Goal: Task Accomplishment & Management: Use online tool/utility

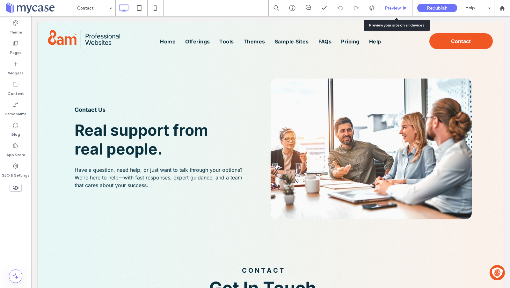
click at [396, 4] on div "Preview" at bounding box center [396, 8] width 33 height 16
drag, startPoint x: 359, startPoint y: 0, endPoint x: 392, endPoint y: 15, distance: 36.0
click at [392, 15] on div "Preview" at bounding box center [396, 8] width 33 height 16
click at [395, 10] on span "Preview" at bounding box center [393, 7] width 16 height 5
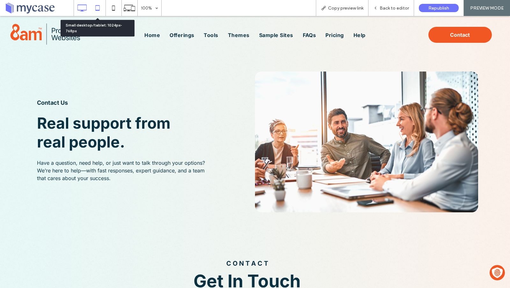
click at [100, 4] on icon at bounding box center [97, 8] width 13 height 13
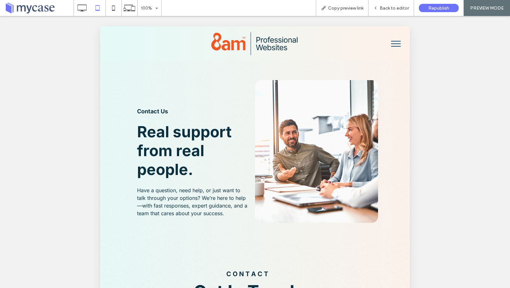
click at [398, 51] on button "menu" at bounding box center [396, 43] width 17 height 17
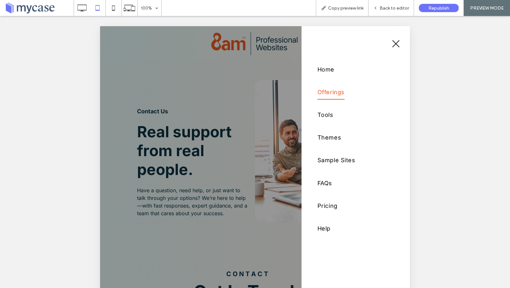
click at [332, 92] on span "Offerings" at bounding box center [331, 92] width 27 height 15
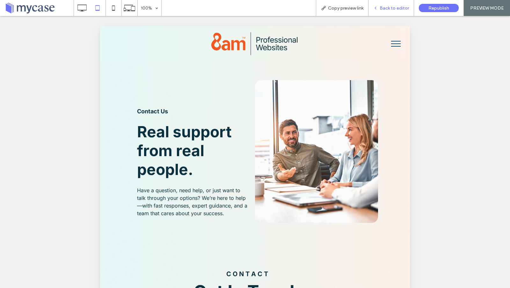
click at [390, 8] on span "Back to editor" at bounding box center [394, 7] width 29 height 5
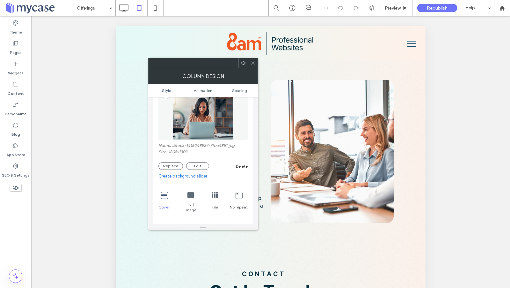
scroll to position [127, 0]
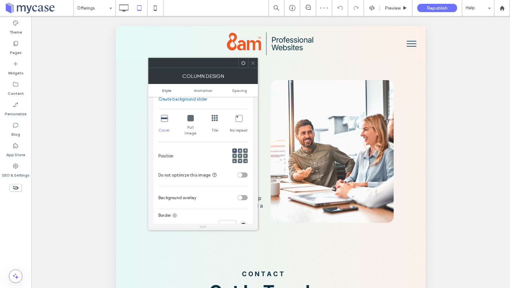
click at [239, 155] on icon at bounding box center [240, 156] width 2 height 2
click at [254, 63] on icon at bounding box center [253, 63] width 5 height 5
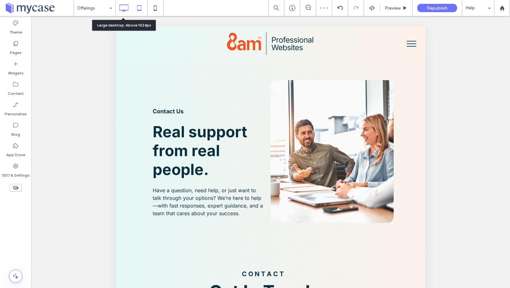
click at [128, 9] on icon at bounding box center [123, 8] width 13 height 13
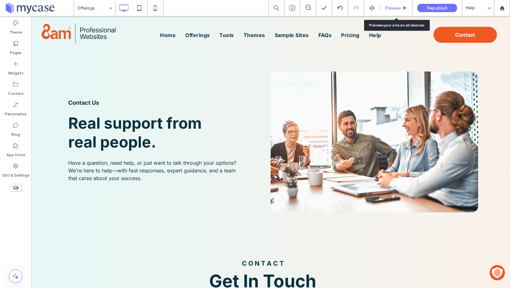
click at [392, 3] on div "Preview" at bounding box center [396, 8] width 33 height 16
click at [393, 5] on span "Preview" at bounding box center [393, 7] width 16 height 5
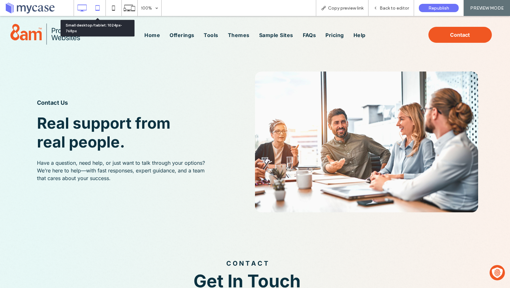
click at [98, 6] on icon at bounding box center [97, 8] width 13 height 13
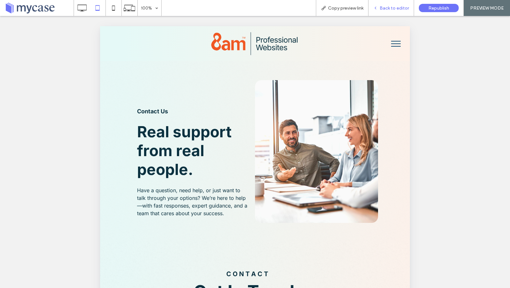
click at [390, 8] on span "Back to editor" at bounding box center [394, 7] width 29 height 5
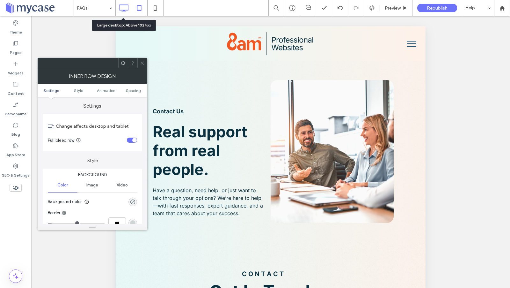
click at [124, 7] on icon at bounding box center [123, 8] width 13 height 13
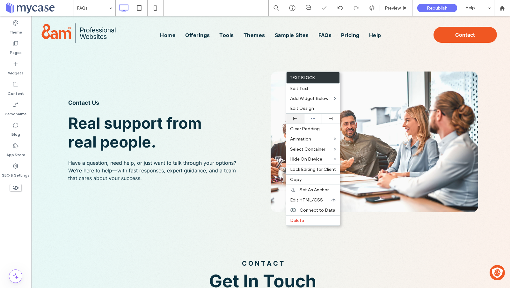
click at [296, 118] on icon at bounding box center [295, 119] width 4 height 4
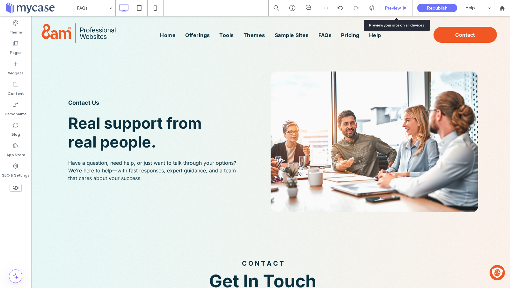
click at [402, 8] on div "Preview" at bounding box center [396, 7] width 32 height 5
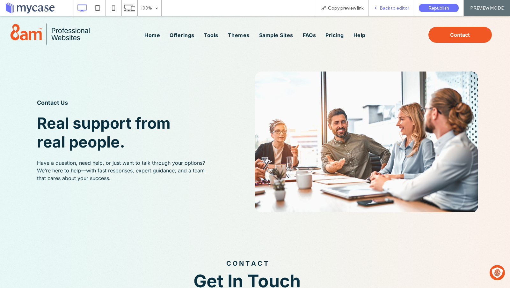
click at [402, 8] on span "Back to editor" at bounding box center [394, 7] width 29 height 5
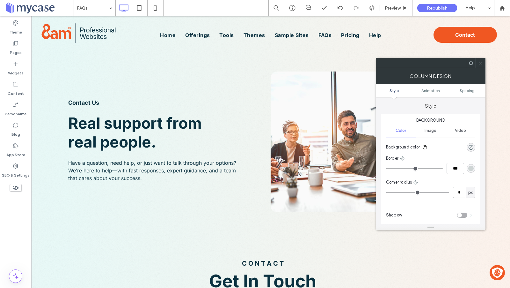
click at [482, 61] on icon at bounding box center [480, 63] width 5 height 5
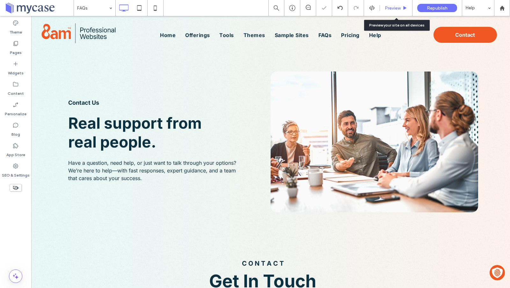
click at [396, 3] on div "Preview" at bounding box center [396, 8] width 33 height 16
click at [395, 7] on span "Preview" at bounding box center [393, 7] width 16 height 5
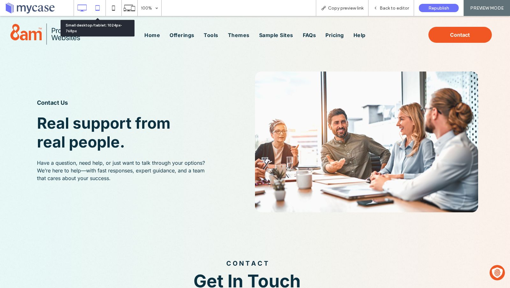
click at [98, 10] on icon at bounding box center [97, 8] width 13 height 13
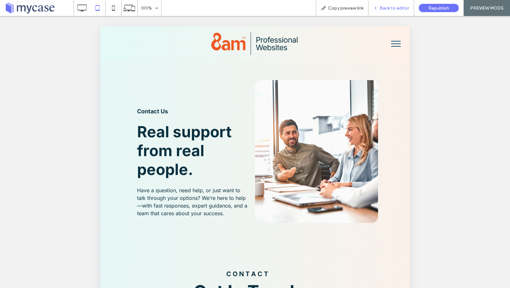
click at [386, 9] on span "Back to editor" at bounding box center [394, 7] width 29 height 5
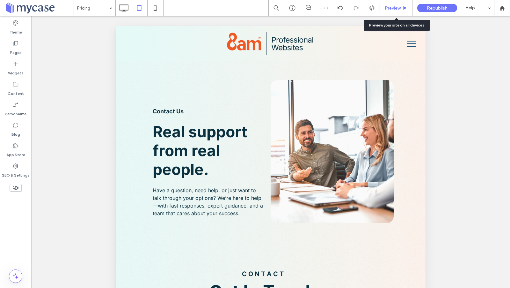
click at [400, 8] on span "Preview" at bounding box center [393, 7] width 16 height 5
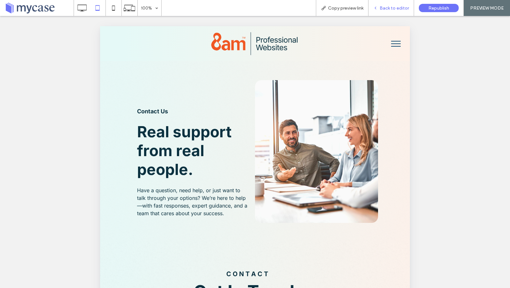
click at [393, 6] on span "Back to editor" at bounding box center [394, 7] width 29 height 5
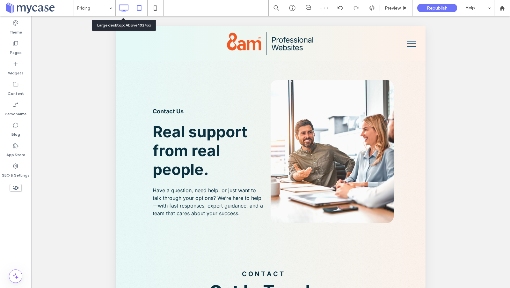
click at [127, 6] on icon at bounding box center [123, 8] width 13 height 13
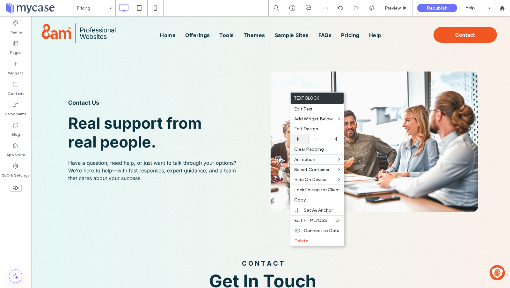
click at [299, 137] on icon at bounding box center [300, 139] width 4 height 4
click at [247, 134] on div at bounding box center [255, 144] width 510 height 288
click at [396, 4] on div "Preview" at bounding box center [396, 8] width 33 height 16
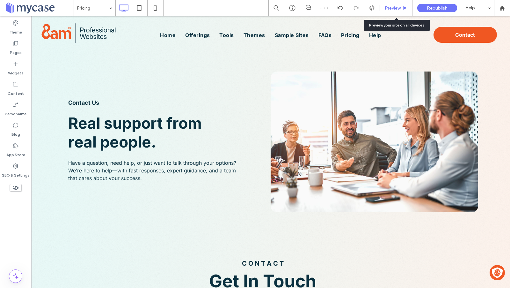
click at [396, 9] on span "Preview" at bounding box center [393, 7] width 16 height 5
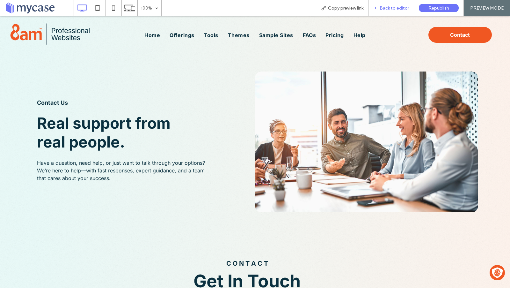
click at [395, 9] on span "Back to editor" at bounding box center [394, 7] width 29 height 5
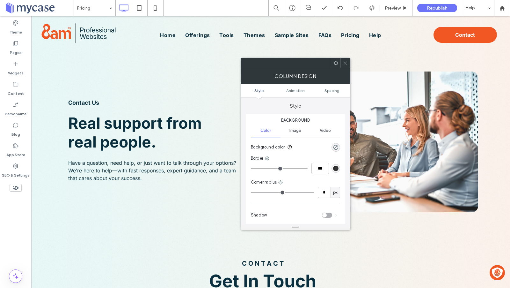
click at [346, 60] on span at bounding box center [345, 63] width 5 height 10
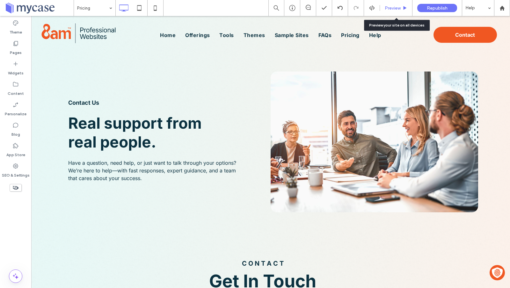
click at [390, 7] on span "Preview" at bounding box center [393, 7] width 16 height 5
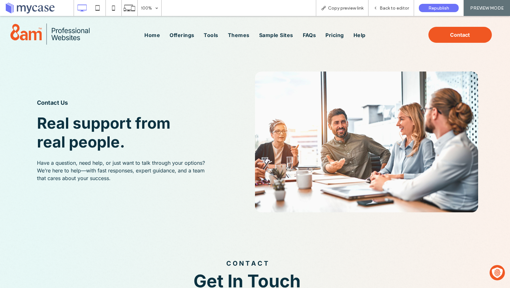
click at [390, 7] on span "Back to editor" at bounding box center [394, 7] width 29 height 5
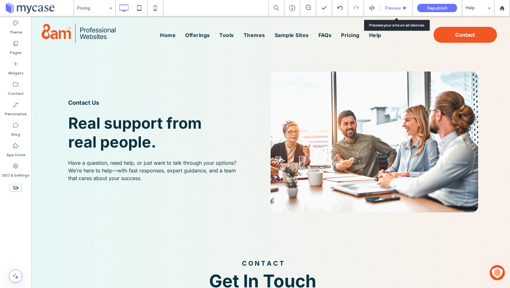
click at [394, 7] on span "Preview" at bounding box center [393, 7] width 16 height 5
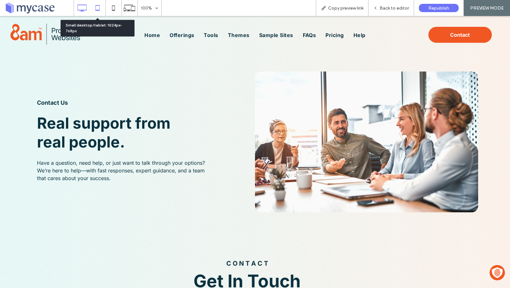
click at [100, 5] on icon at bounding box center [97, 8] width 13 height 13
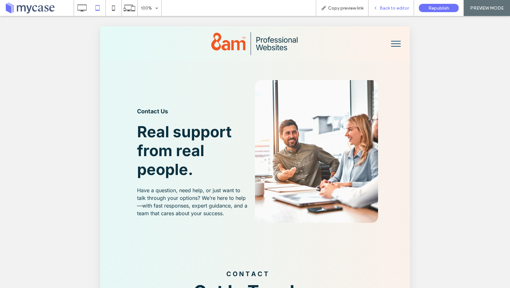
click at [388, 9] on span "Back to editor" at bounding box center [394, 7] width 29 height 5
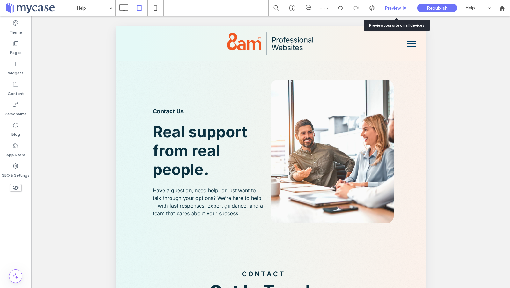
click at [394, 7] on span "Preview" at bounding box center [393, 7] width 16 height 5
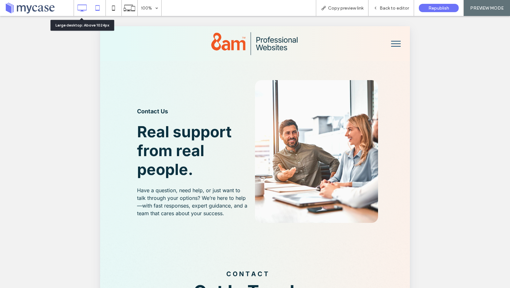
click at [85, 6] on icon at bounding box center [82, 8] width 13 height 13
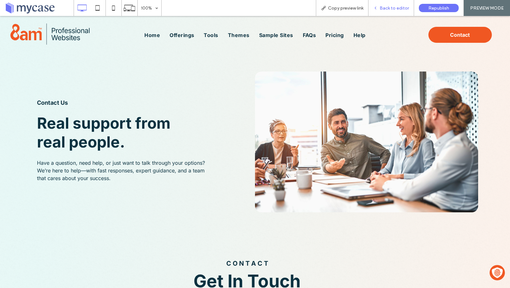
click at [392, 8] on span "Back to editor" at bounding box center [394, 7] width 29 height 5
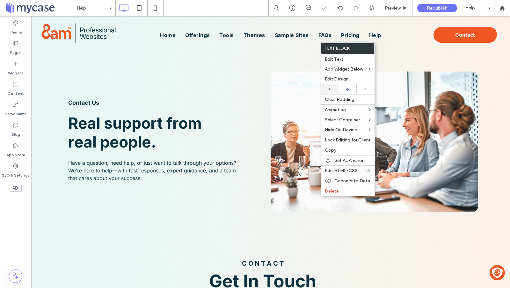
click at [331, 88] on icon at bounding box center [330, 89] width 4 height 4
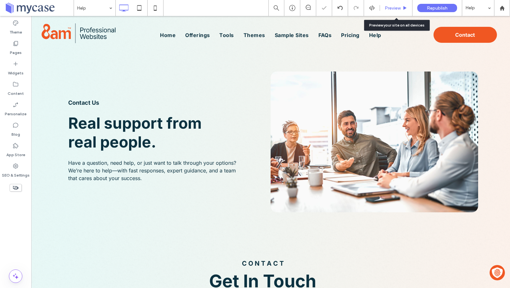
click at [398, 9] on span "Preview" at bounding box center [393, 7] width 16 height 5
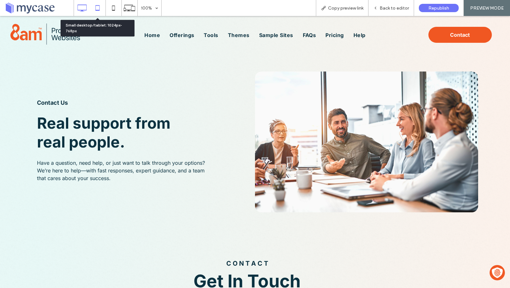
click at [98, 8] on icon at bounding box center [97, 8] width 13 height 13
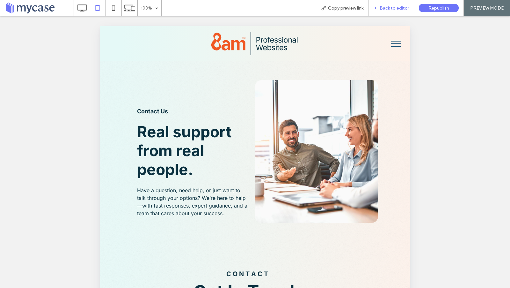
click at [391, 8] on span "Back to editor" at bounding box center [394, 7] width 29 height 5
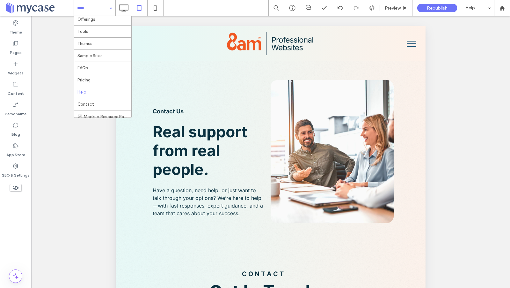
scroll to position [30, 0]
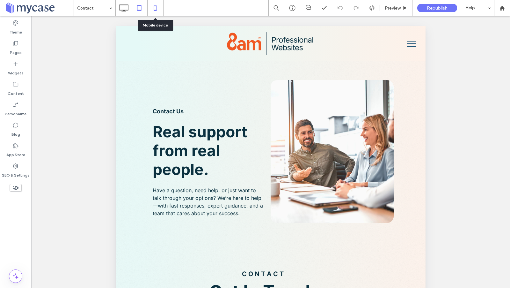
click at [156, 8] on icon at bounding box center [155, 8] width 13 height 13
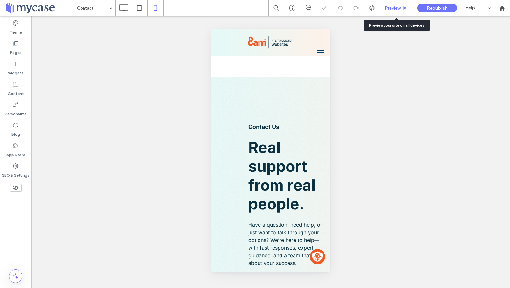
click at [400, 10] on span "Preview" at bounding box center [393, 7] width 16 height 5
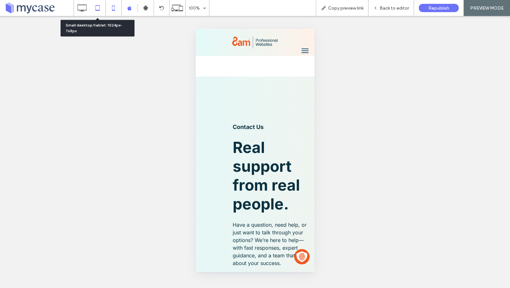
click at [99, 8] on icon at bounding box center [97, 8] width 13 height 13
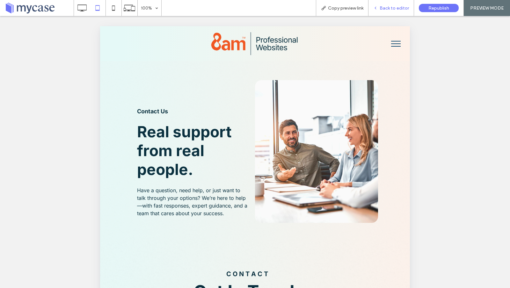
click at [391, 12] on div "Back to editor" at bounding box center [392, 8] width 46 height 16
click at [392, 9] on span "Back to editor" at bounding box center [394, 7] width 29 height 5
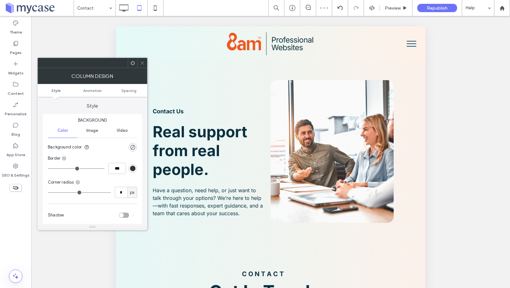
click at [130, 93] on ul "Style Animation Spacing" at bounding box center [93, 90] width 110 height 13
click at [129, 90] on span "Spacing" at bounding box center [129, 90] width 15 height 5
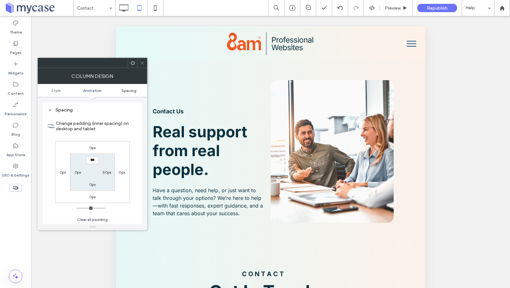
scroll to position [149, 0]
click at [109, 173] on div "50px" at bounding box center [107, 172] width 9 height 6
click at [76, 170] on label "0px" at bounding box center [78, 172] width 7 height 5
type input "***"
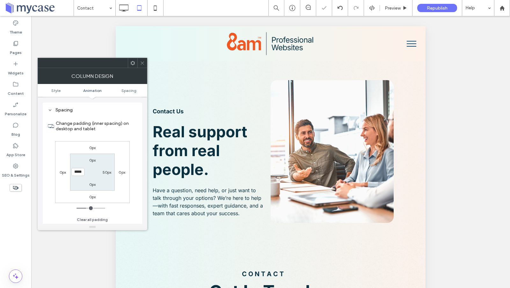
click at [75, 170] on input "*****" at bounding box center [77, 172] width 13 height 8
type input "**"
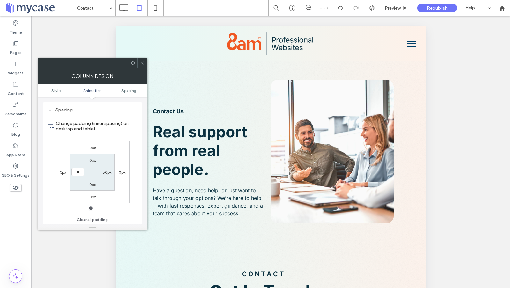
type input "****"
click at [104, 171] on label "50px" at bounding box center [107, 172] width 9 height 5
type input "**"
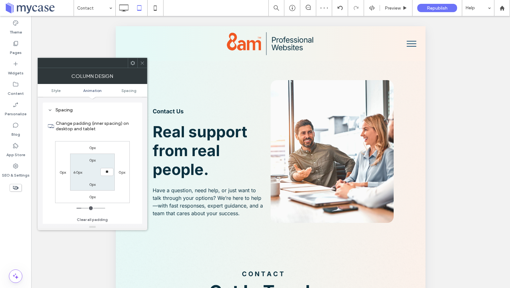
type input "****"
click at [141, 61] on icon at bounding box center [142, 63] width 5 height 5
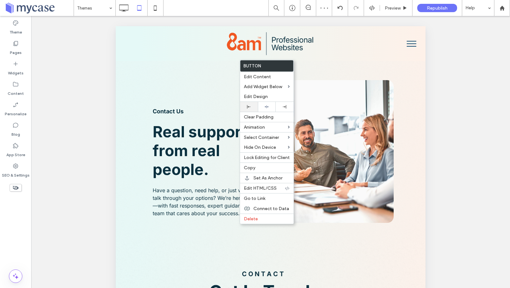
click at [248, 106] on use at bounding box center [249, 107] width 4 height 4
click at [390, 10] on span "Preview" at bounding box center [393, 7] width 16 height 5
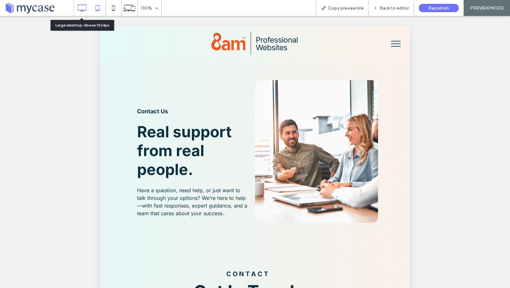
click at [86, 7] on icon at bounding box center [82, 8] width 13 height 13
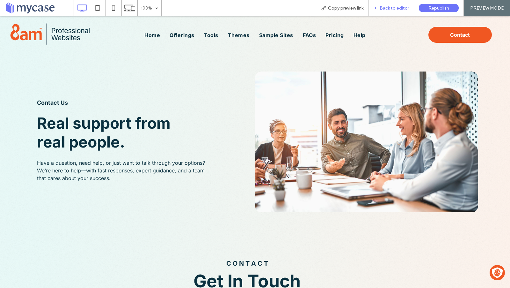
click at [390, 6] on span "Back to editor" at bounding box center [394, 7] width 29 height 5
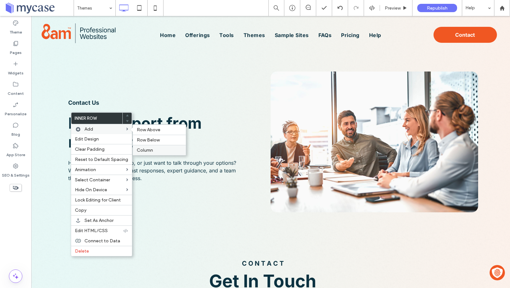
click at [145, 149] on span "Column" at bounding box center [145, 149] width 16 height 5
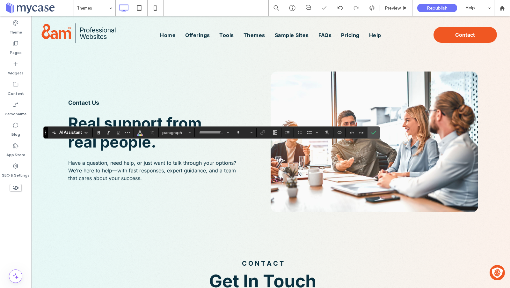
type input "*****"
type input "**"
click at [140, 133] on icon "Color" at bounding box center [139, 131] width 5 height 5
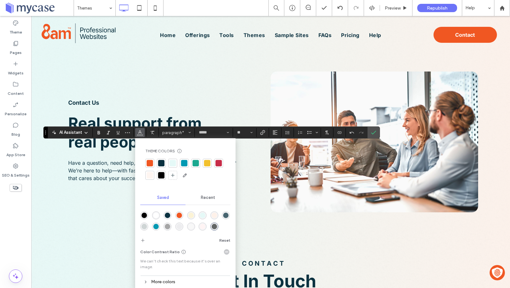
click at [161, 162] on div at bounding box center [161, 163] width 6 height 6
click at [371, 129] on span "Confirm" at bounding box center [372, 132] width 3 height 11
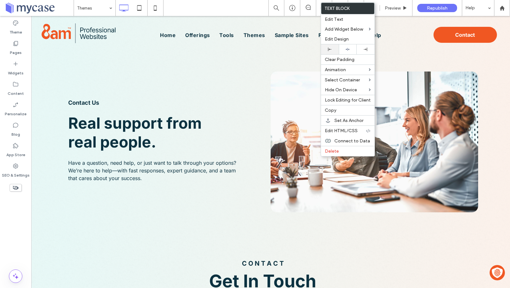
click at [331, 50] on icon at bounding box center [330, 50] width 4 height 4
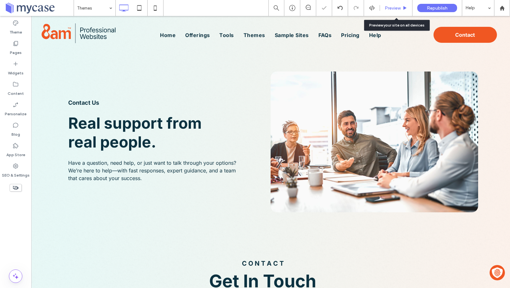
click at [391, 7] on span "Preview" at bounding box center [393, 7] width 16 height 5
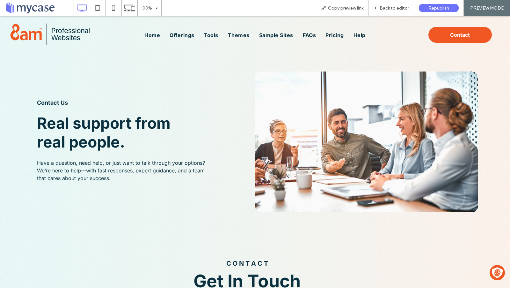
click at [391, 7] on span "Back to editor" at bounding box center [394, 7] width 29 height 5
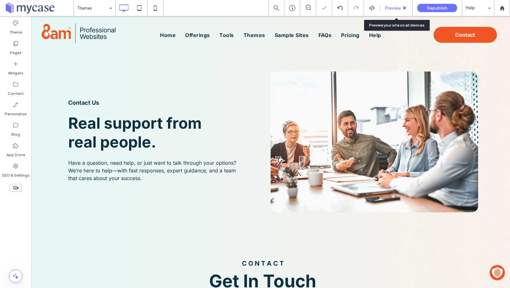
click at [395, 10] on span "Preview" at bounding box center [393, 7] width 16 height 5
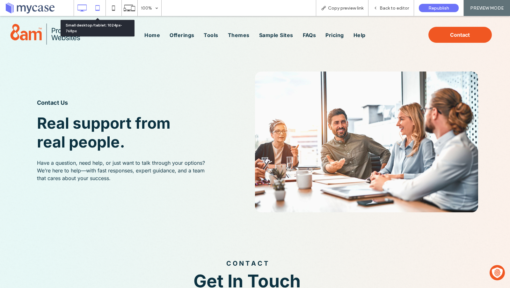
click at [96, 9] on icon at bounding box center [97, 8] width 13 height 13
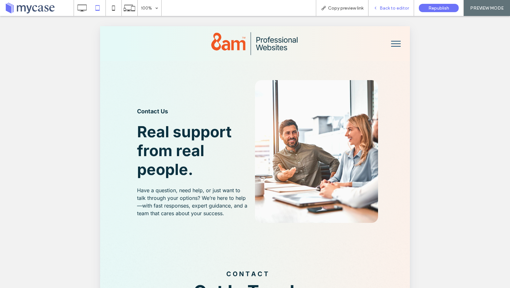
click at [390, 11] on div "Back to editor" at bounding box center [392, 8] width 46 height 16
click at [387, 10] on span "Back to editor" at bounding box center [394, 7] width 29 height 5
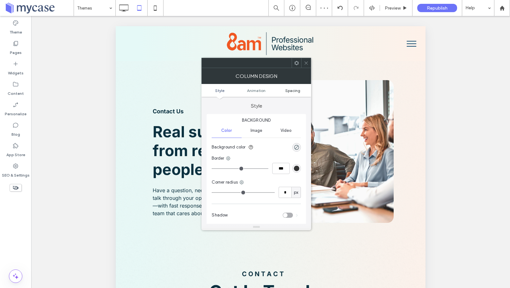
click at [290, 89] on span "Spacing" at bounding box center [292, 90] width 15 height 5
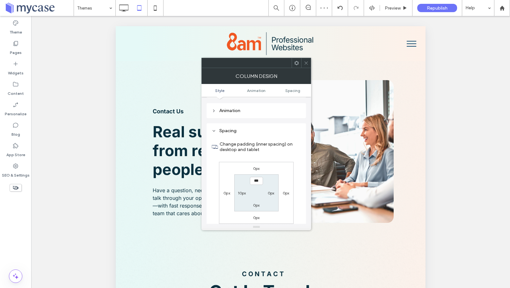
scroll to position [149, 0]
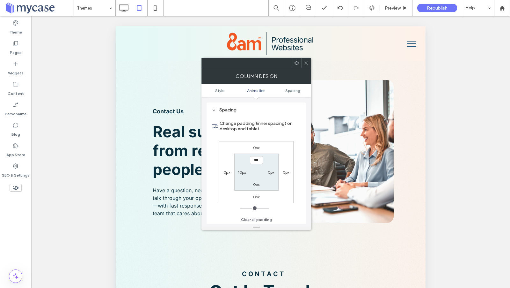
click at [241, 170] on label "10px" at bounding box center [242, 172] width 8 height 5
type input "**"
type input "*"
type input "***"
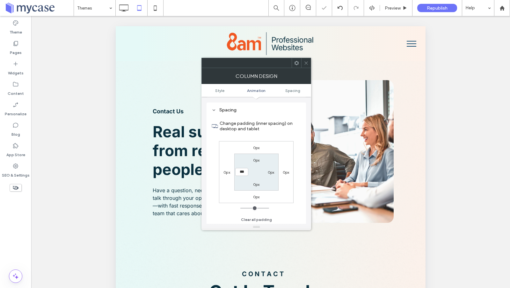
click at [307, 62] on icon at bounding box center [306, 63] width 5 height 5
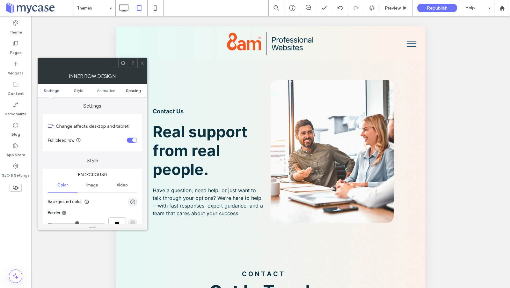
click at [136, 89] on span "Spacing" at bounding box center [133, 90] width 15 height 5
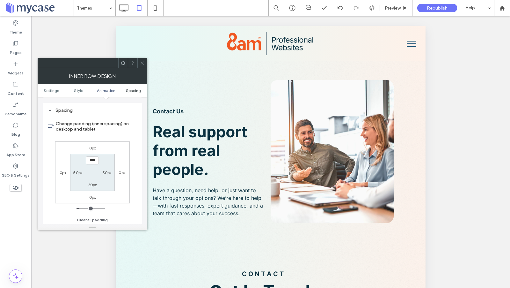
scroll to position [204, 0]
click at [142, 59] on span at bounding box center [142, 63] width 5 height 10
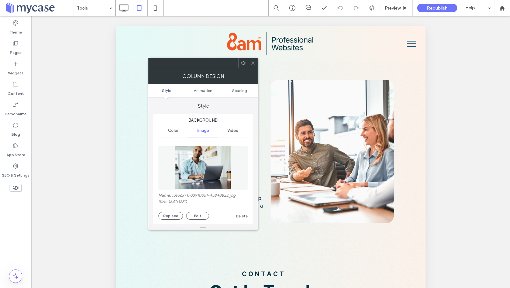
scroll to position [115, 0]
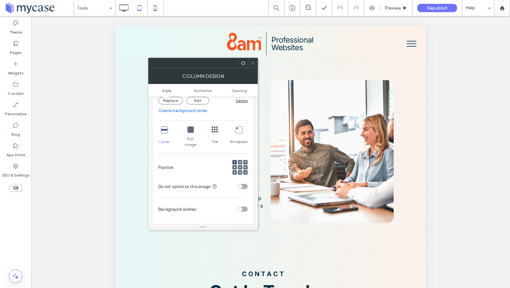
click at [240, 166] on icon at bounding box center [240, 167] width 2 height 2
click at [254, 61] on icon at bounding box center [253, 63] width 5 height 5
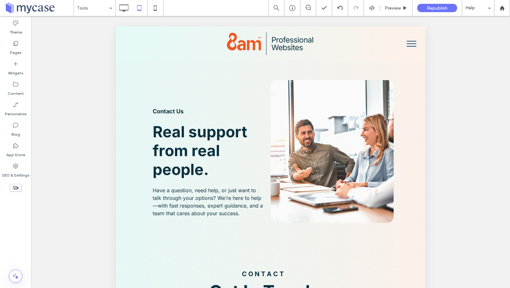
type input "*****"
type input "**"
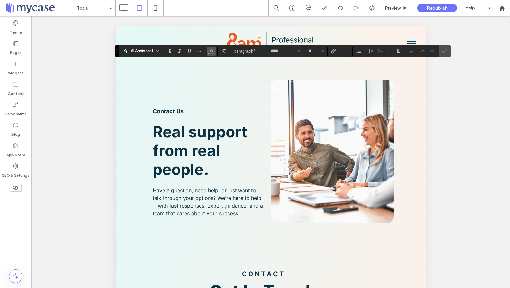
click at [212, 51] on icon "Color" at bounding box center [211, 50] width 5 height 5
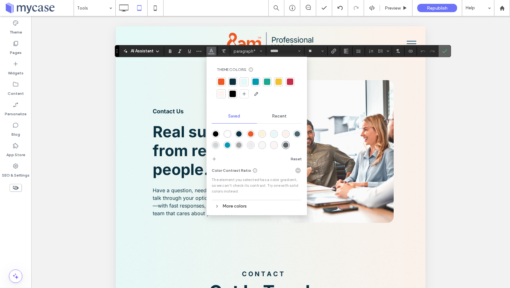
click at [442, 50] on icon "Confirm" at bounding box center [444, 50] width 5 height 5
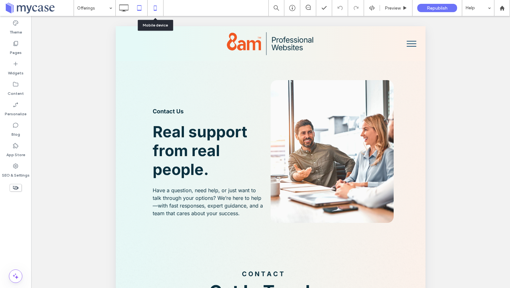
click at [156, 10] on use at bounding box center [155, 7] width 3 height 5
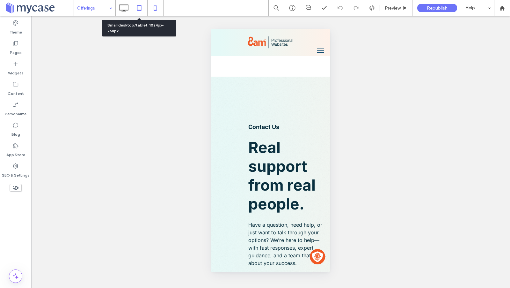
click at [140, 9] on icon at bounding box center [139, 8] width 13 height 13
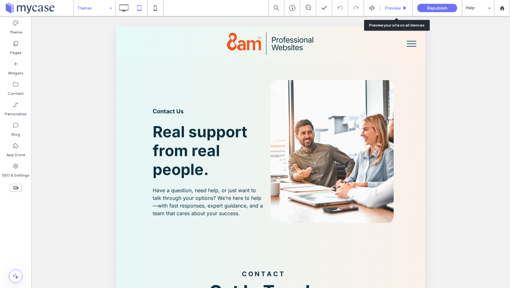
click at [398, 9] on span "Preview" at bounding box center [393, 7] width 16 height 5
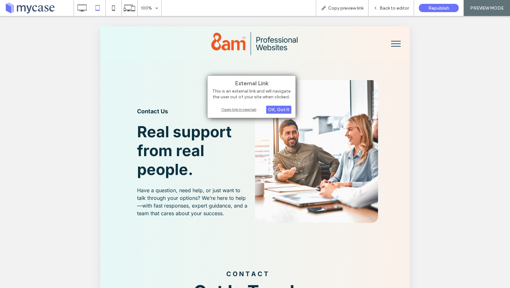
click at [247, 110] on div "Open link in new tab" at bounding box center [252, 109] width 80 height 7
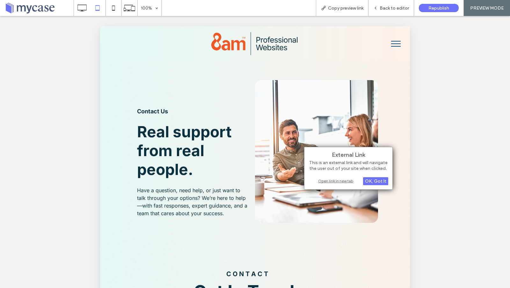
click at [343, 182] on div "Open link in new tab" at bounding box center [349, 180] width 80 height 7
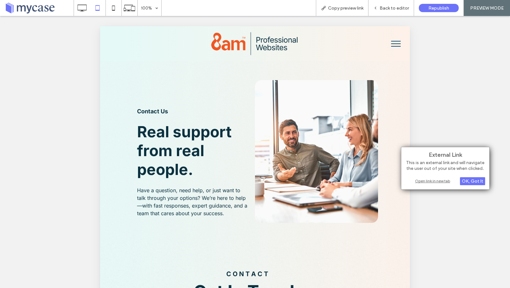
click at [420, 182] on div "Open link in new tab" at bounding box center [446, 180] width 80 height 7
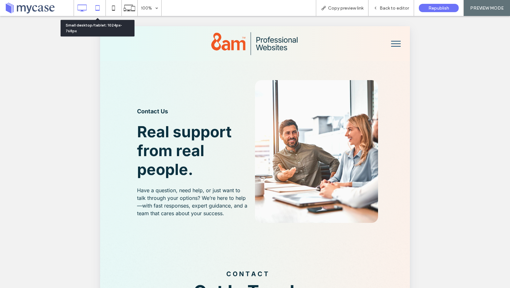
click at [83, 8] on icon at bounding box center [82, 8] width 13 height 13
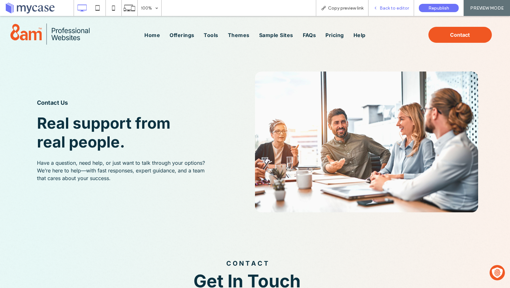
click at [394, 6] on span "Back to editor" at bounding box center [394, 7] width 29 height 5
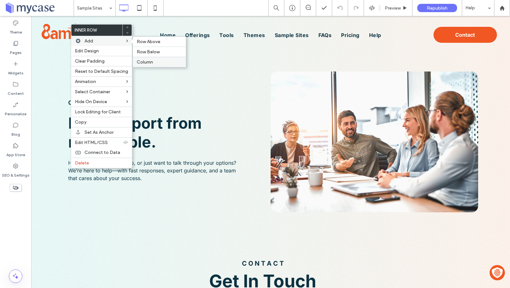
click at [144, 60] on span "Column" at bounding box center [145, 61] width 16 height 5
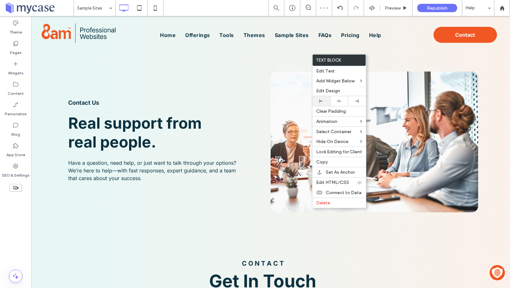
click at [322, 101] on icon at bounding box center [322, 101] width 4 height 4
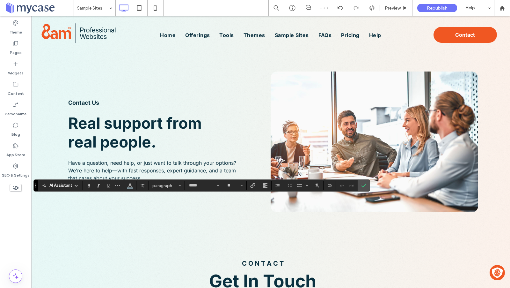
type input "*****"
type input "**"
click at [362, 183] on icon "Confirm" at bounding box center [363, 185] width 5 height 5
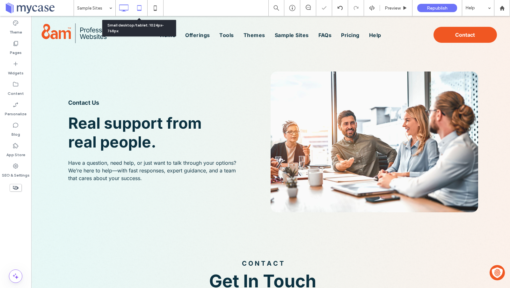
click at [139, 9] on icon at bounding box center [139, 8] width 13 height 13
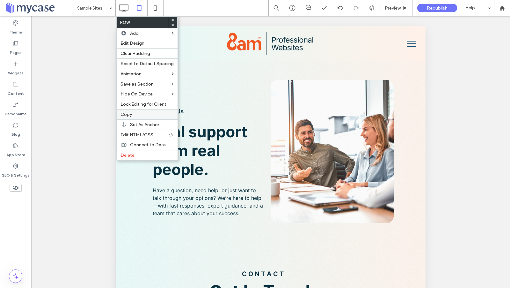
click at [133, 115] on div "Copy" at bounding box center [147, 114] width 61 height 10
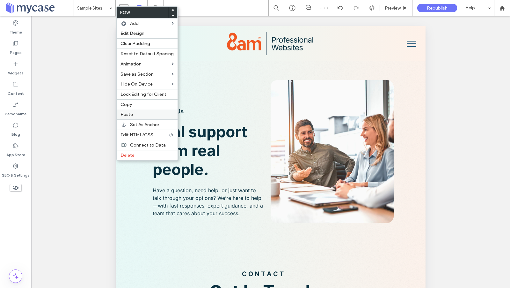
click at [132, 112] on span "Paste" at bounding box center [127, 114] width 12 height 5
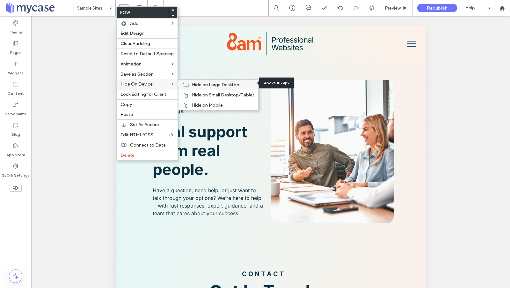
click at [192, 84] on span "Hide on Large Desktop" at bounding box center [216, 84] width 48 height 5
click at [189, 102] on div "Hide on Mobile" at bounding box center [219, 105] width 80 height 10
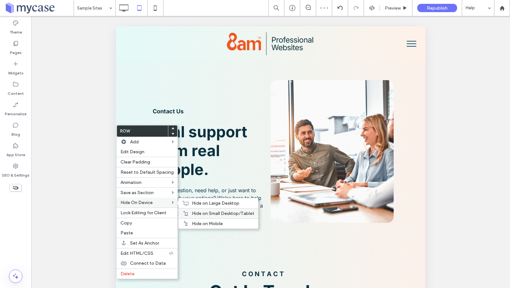
click at [203, 212] on span "Hide on Small Desktop/Tablet" at bounding box center [223, 213] width 63 height 5
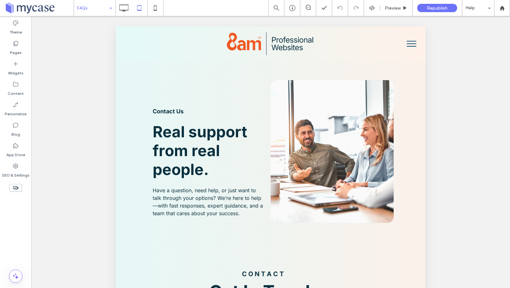
click at [100, 8] on input at bounding box center [93, 8] width 32 height 16
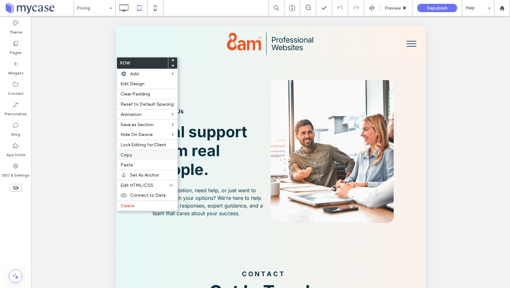
click at [133, 152] on label "Copy" at bounding box center [147, 154] width 53 height 5
click at [128, 162] on span "Paste" at bounding box center [127, 164] width 12 height 5
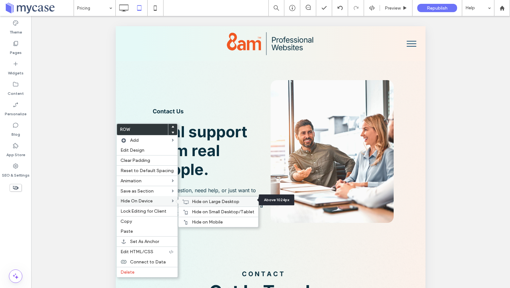
click at [201, 199] on span "Hide on Large Desktop" at bounding box center [216, 201] width 48 height 5
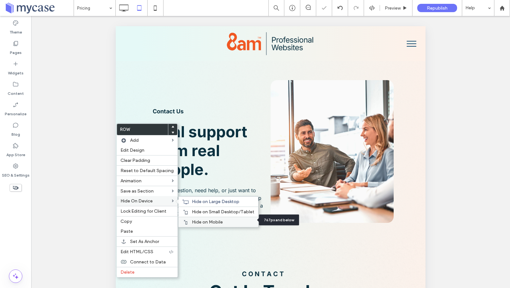
click at [200, 221] on span "Hide on Mobile" at bounding box center [207, 221] width 31 height 5
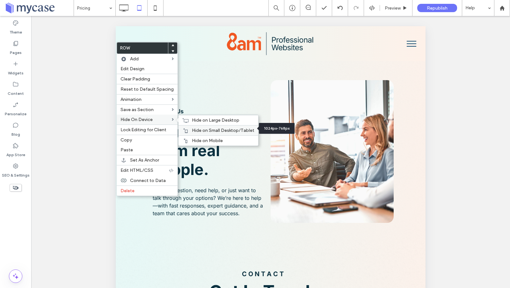
click at [186, 130] on icon at bounding box center [185, 130] width 5 height 5
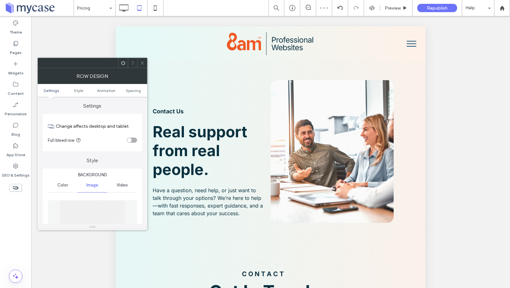
click at [133, 138] on div "toggle" at bounding box center [132, 139] width 10 height 5
click at [134, 88] on span "Spacing" at bounding box center [133, 90] width 15 height 5
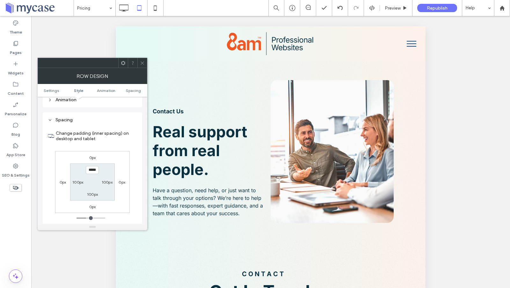
scroll to position [405, 0]
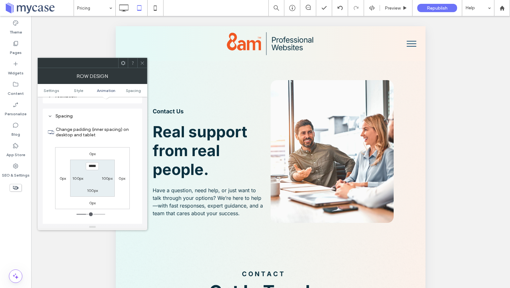
click at [80, 176] on label "100px" at bounding box center [77, 178] width 11 height 5
type input "**"
type input "****"
click at [106, 176] on label "100px" at bounding box center [107, 178] width 11 height 5
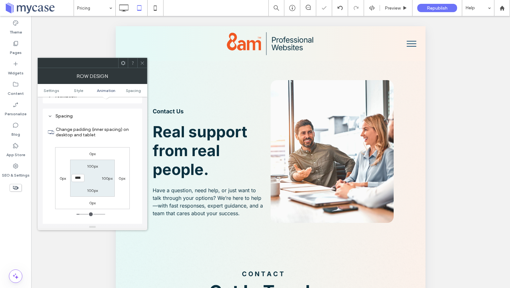
type input "***"
type input "**"
type input "****"
click at [145, 60] on div at bounding box center [142, 63] width 10 height 10
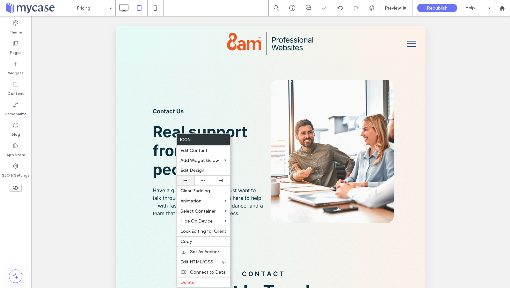
click at [188, 177] on div at bounding box center [186, 180] width 18 height 10
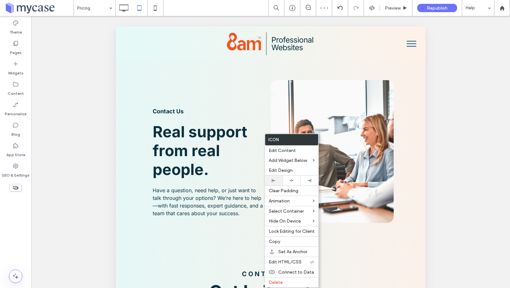
click at [275, 179] on icon at bounding box center [274, 181] width 4 height 4
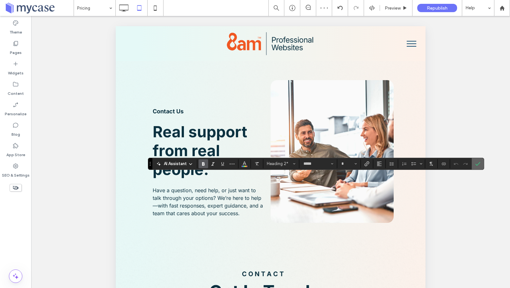
click at [478, 164] on label "Confirm" at bounding box center [478, 163] width 10 height 11
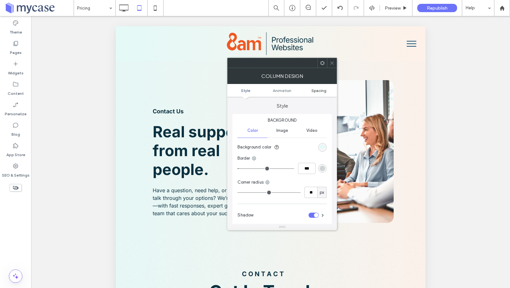
click at [324, 90] on span "Spacing" at bounding box center [319, 90] width 15 height 5
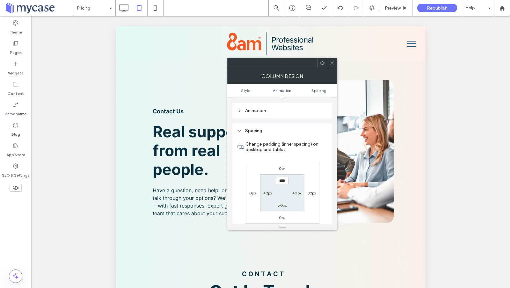
scroll to position [149, 0]
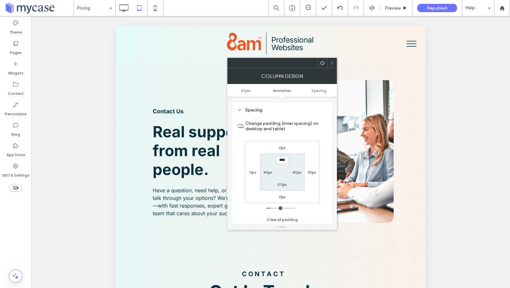
click at [282, 151] on div "0px 30px 0px 0px **** 40px 50px 40px" at bounding box center [282, 172] width 75 height 62
click at [269, 170] on label "40px" at bounding box center [267, 172] width 9 height 5
type input "**"
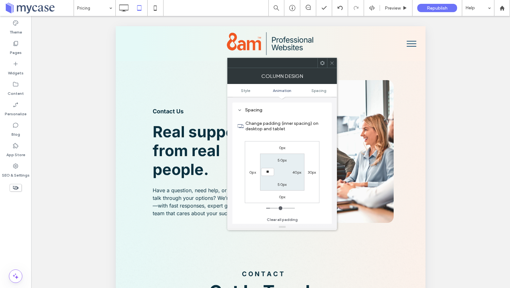
type input "****"
click at [297, 170] on label "40px" at bounding box center [297, 172] width 9 height 5
type input "**"
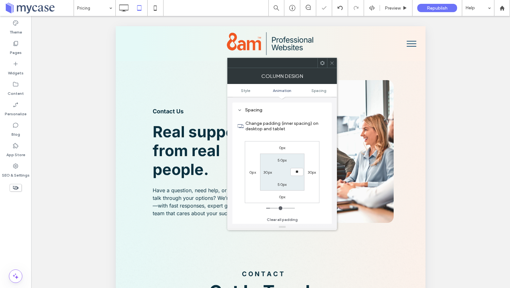
type input "****"
click at [331, 62] on icon at bounding box center [332, 63] width 5 height 5
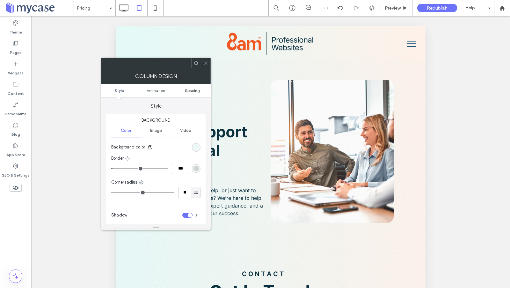
click at [193, 92] on span "Spacing" at bounding box center [192, 90] width 15 height 5
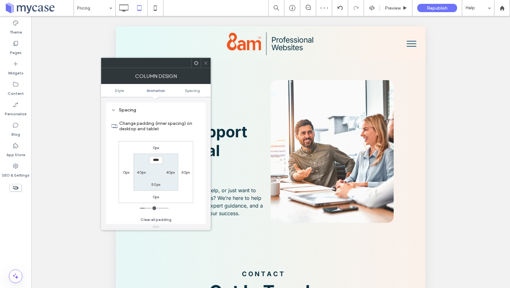
click at [142, 172] on label "40px" at bounding box center [141, 172] width 9 height 5
type input "**"
type input "****"
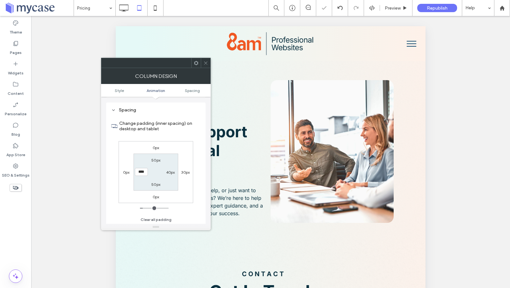
click at [169, 171] on label "40px" at bounding box center [170, 172] width 9 height 5
type input "**"
type input "****"
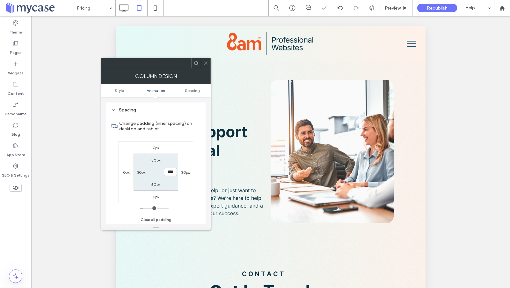
click at [205, 61] on icon at bounding box center [206, 63] width 5 height 5
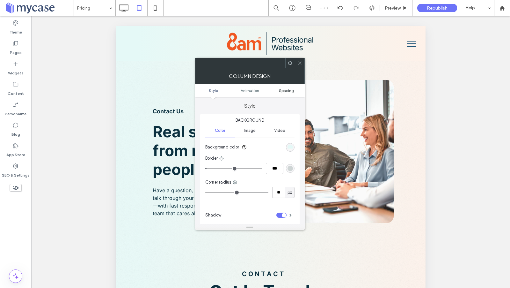
click at [291, 89] on span "Spacing" at bounding box center [286, 90] width 15 height 5
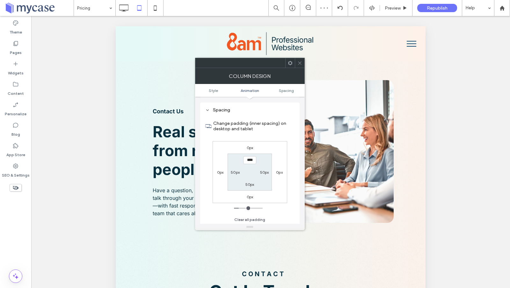
click at [235, 172] on label "50px" at bounding box center [235, 172] width 9 height 5
type input "**"
type input "****"
click at [263, 171] on label "50px" at bounding box center [264, 172] width 9 height 5
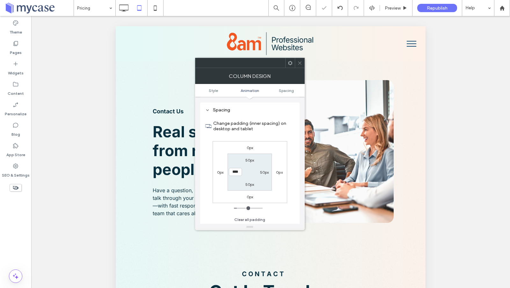
type input "**"
type input "****"
click at [298, 61] on icon at bounding box center [300, 63] width 5 height 5
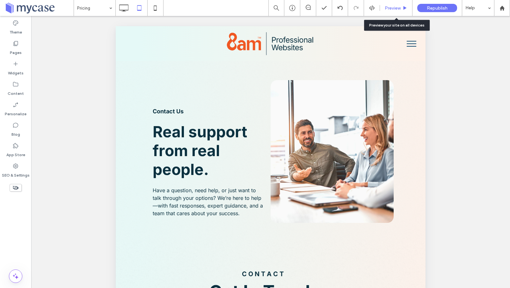
click at [401, 5] on div "Preview" at bounding box center [396, 7] width 32 height 5
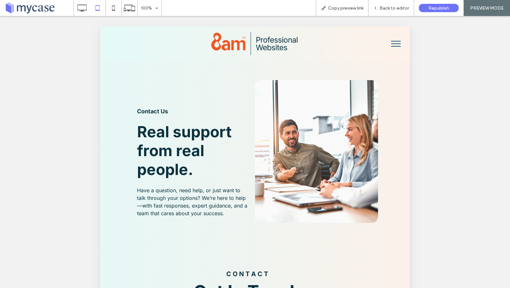
click at [401, 5] on span "Back to editor" at bounding box center [394, 7] width 29 height 5
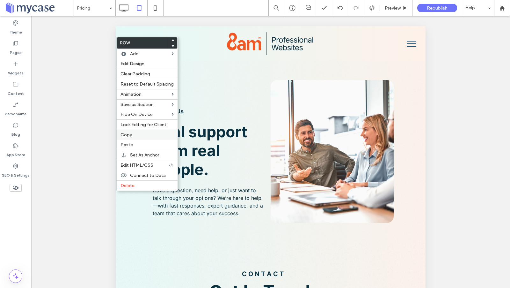
click at [132, 134] on label "Copy" at bounding box center [147, 134] width 53 height 5
click at [136, 142] on label "Paste" at bounding box center [147, 144] width 53 height 5
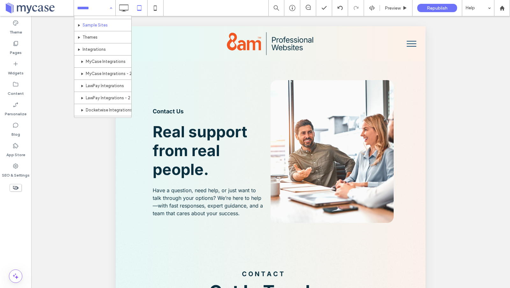
scroll to position [287, 0]
click at [392, 7] on span "Preview" at bounding box center [393, 7] width 16 height 5
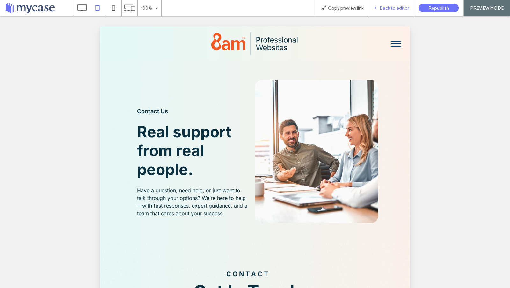
click at [402, 6] on span "Back to editor" at bounding box center [394, 7] width 29 height 5
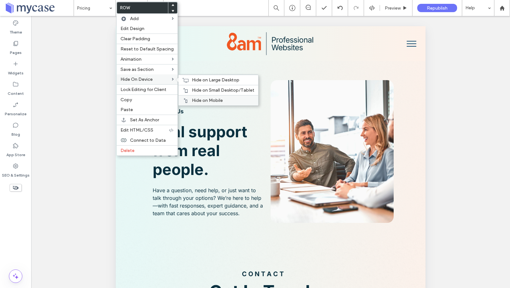
click at [192, 100] on span "Hide on Mobile" at bounding box center [207, 100] width 31 height 5
click at [204, 77] on span "Hide on Large Desktop" at bounding box center [216, 79] width 48 height 5
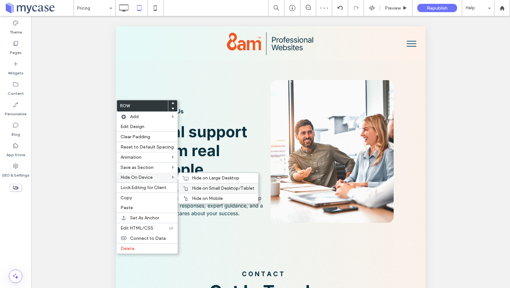
click at [213, 187] on span "Hide on Small Desktop/Tablet" at bounding box center [223, 187] width 63 height 5
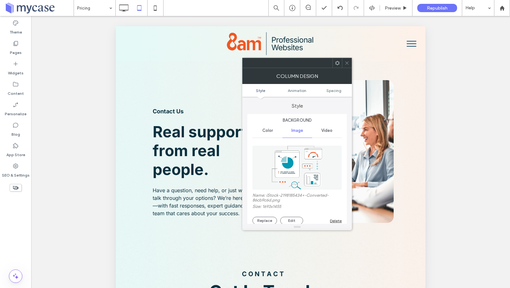
click at [348, 64] on icon at bounding box center [347, 63] width 5 height 5
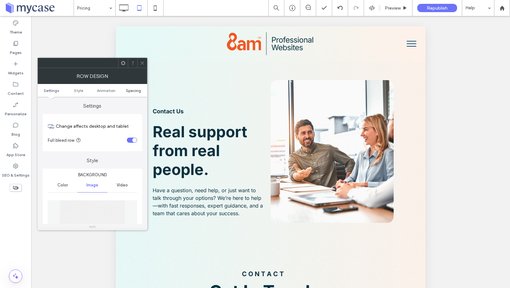
click at [137, 90] on span "Spacing" at bounding box center [133, 90] width 15 height 5
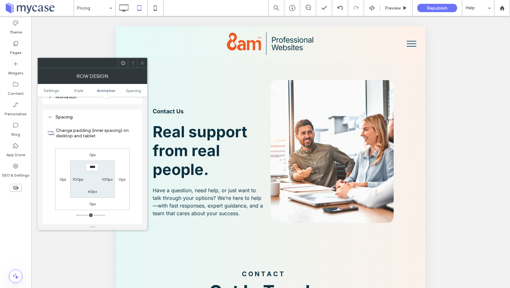
scroll to position [405, 0]
click at [80, 176] on label "100px" at bounding box center [77, 178] width 11 height 5
type input "***"
type input "**"
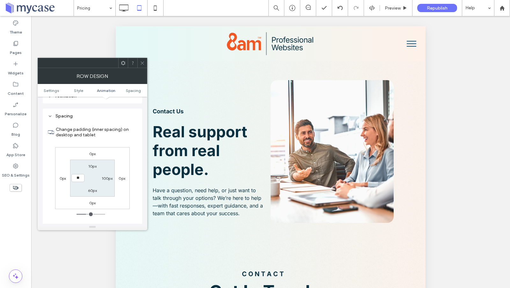
type input "****"
click at [105, 176] on label "100px" at bounding box center [107, 178] width 11 height 5
type input "***"
type input "**"
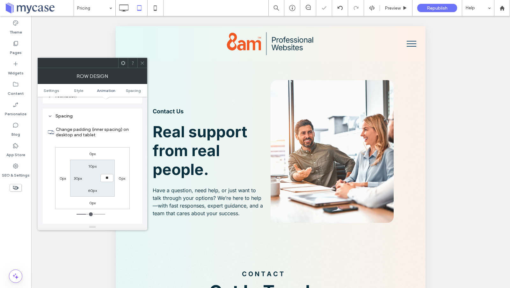
type input "****"
click at [144, 62] on icon at bounding box center [142, 63] width 5 height 5
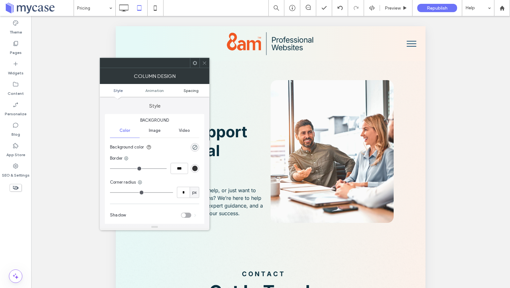
click at [195, 90] on span "Spacing" at bounding box center [191, 90] width 15 height 5
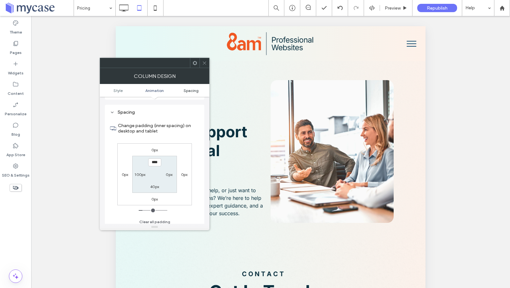
scroll to position [149, 0]
click at [140, 171] on label "100px" at bounding box center [140, 172] width 11 height 5
type input "***"
type input "**"
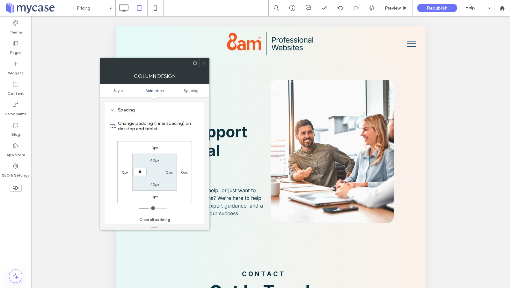
type input "****"
click at [205, 62] on use at bounding box center [204, 62] width 3 height 3
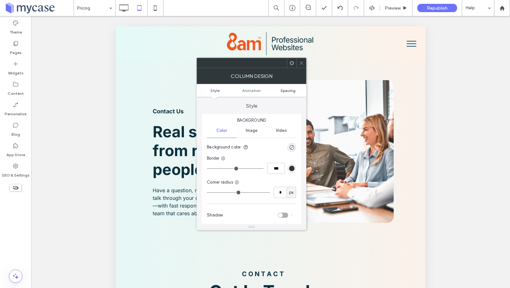
click at [289, 88] on span "Spacing" at bounding box center [288, 90] width 15 height 5
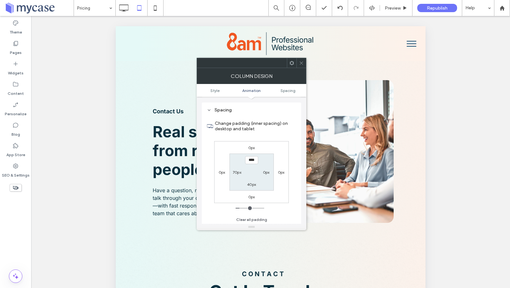
click at [237, 172] on label "70px" at bounding box center [237, 172] width 9 height 5
type input "**"
type input "****"
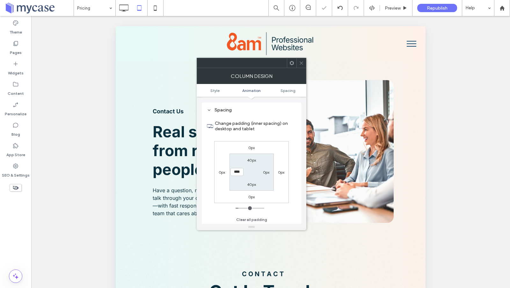
click at [303, 62] on use at bounding box center [301, 62] width 3 height 3
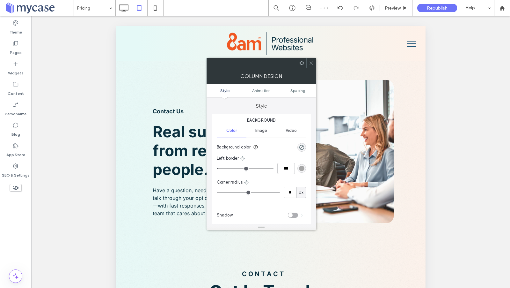
click at [312, 62] on use at bounding box center [311, 62] width 3 height 3
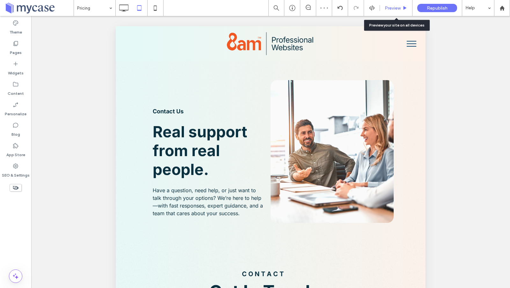
click at [400, 6] on span "Preview" at bounding box center [393, 7] width 16 height 5
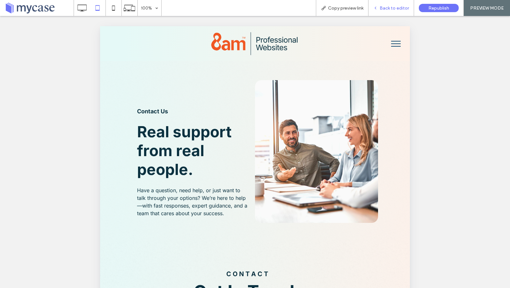
click at [391, 9] on span "Back to editor" at bounding box center [394, 7] width 29 height 5
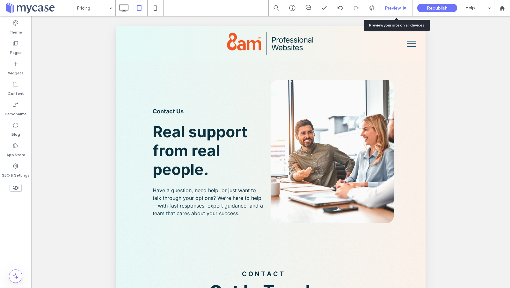
click at [387, 11] on div "Preview" at bounding box center [396, 8] width 33 height 16
click at [400, 6] on span "Preview" at bounding box center [393, 7] width 16 height 5
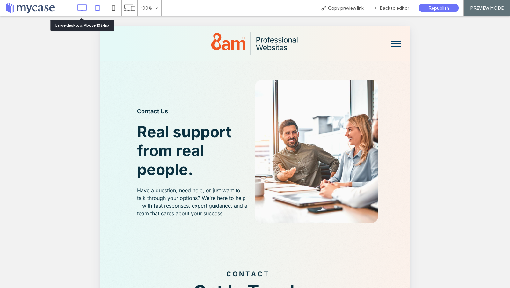
click at [82, 9] on icon at bounding box center [82, 8] width 13 height 13
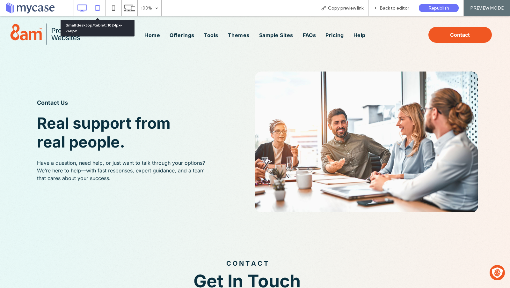
click at [100, 8] on icon at bounding box center [97, 8] width 13 height 13
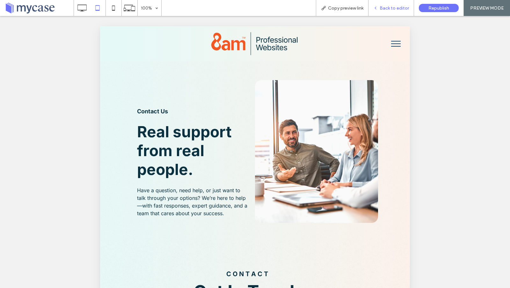
click at [400, 6] on span "Back to editor" at bounding box center [394, 7] width 29 height 5
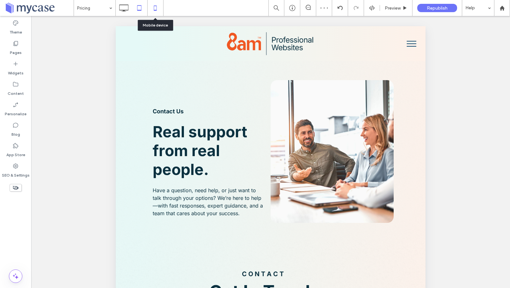
click at [152, 6] on icon at bounding box center [155, 8] width 13 height 13
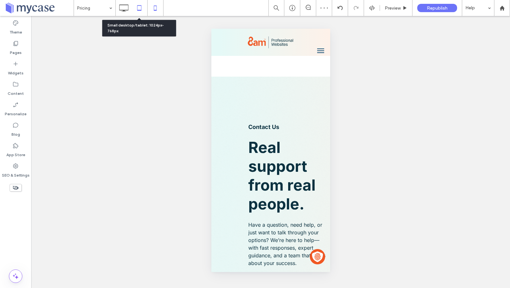
click at [141, 8] on icon at bounding box center [139, 8] width 13 height 13
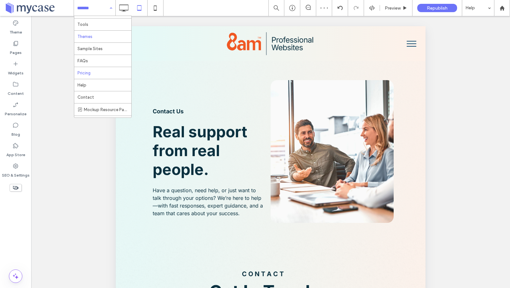
scroll to position [39, 0]
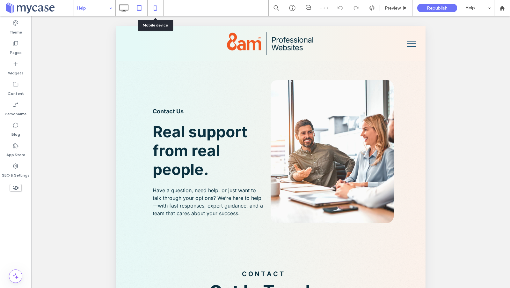
click at [158, 8] on icon at bounding box center [155, 8] width 13 height 13
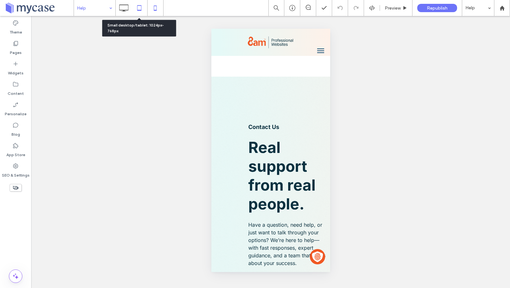
click at [141, 8] on use at bounding box center [139, 7] width 4 height 5
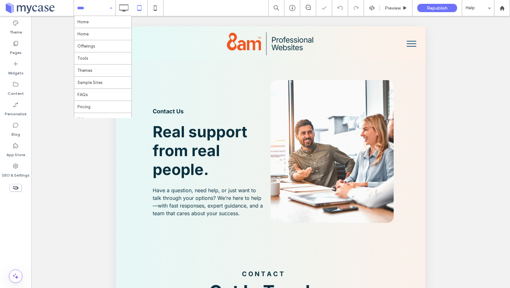
click at [92, 8] on input at bounding box center [93, 8] width 32 height 16
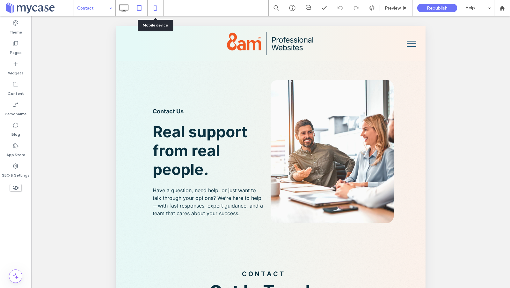
click at [155, 4] on icon at bounding box center [155, 8] width 13 height 13
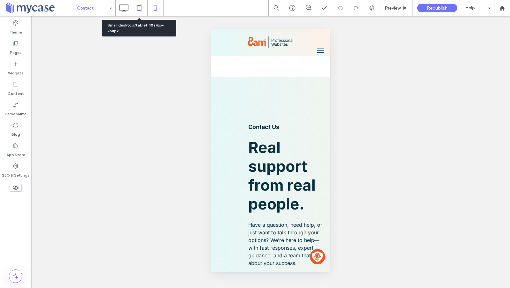
click at [139, 7] on icon at bounding box center [139, 8] width 13 height 13
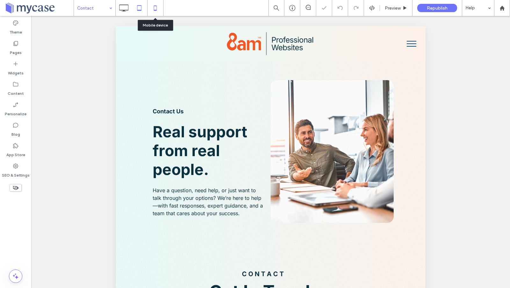
click at [153, 6] on icon at bounding box center [155, 8] width 13 height 13
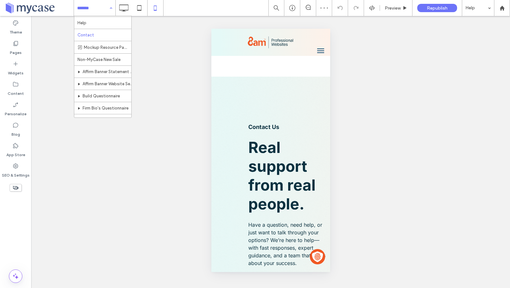
scroll to position [91, 0]
click at [105, 10] on input at bounding box center [93, 8] width 32 height 16
click at [97, 9] on input at bounding box center [93, 8] width 32 height 16
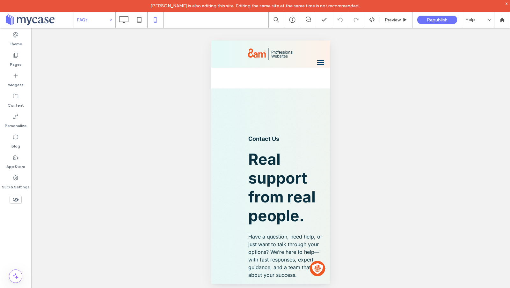
click at [80, 21] on input at bounding box center [93, 20] width 32 height 16
click at [91, 25] on input at bounding box center [93, 20] width 32 height 16
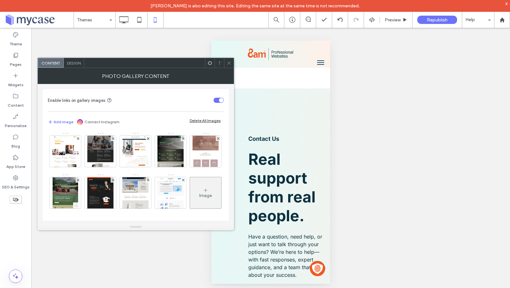
click at [77, 62] on span "Design" at bounding box center [74, 63] width 14 height 5
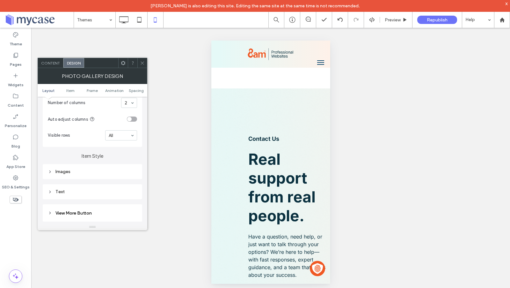
scroll to position [189, 0]
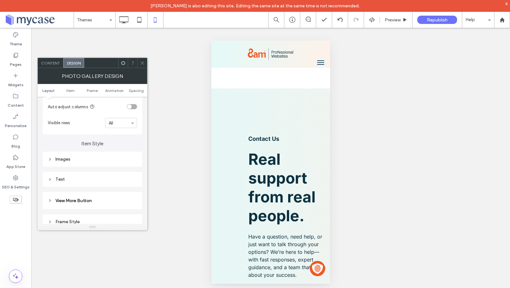
click at [68, 178] on div "Text" at bounding box center [92, 178] width 89 height 5
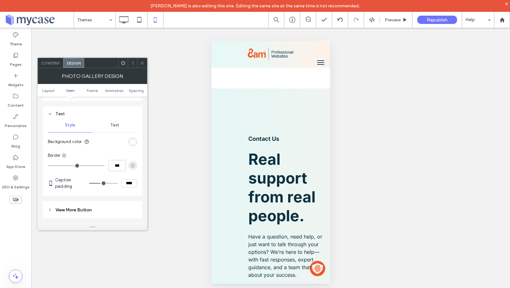
scroll to position [255, 0]
type input "**"
type input "****"
type input "**"
type input "****"
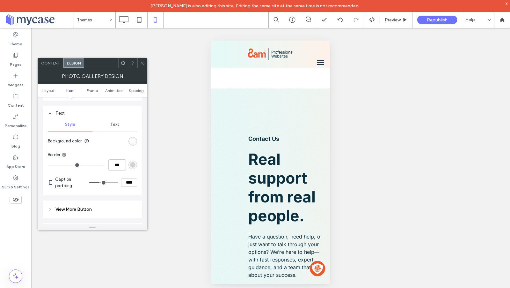
type input "**"
type input "****"
type input "**"
type input "****"
type input "**"
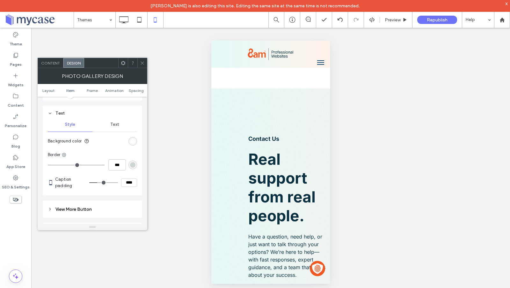
type input "****"
type input "*"
type input "***"
type input "*"
type input "***"
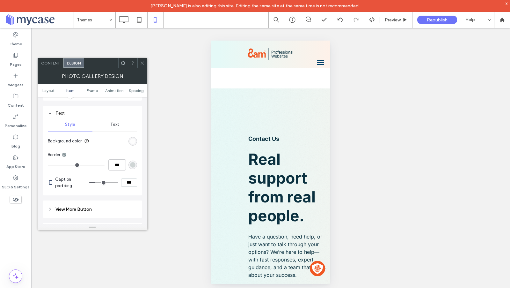
drag, startPoint x: 100, startPoint y: 181, endPoint x: 97, endPoint y: 182, distance: 3.3
type input "*"
click at [97, 182] on input "range" at bounding box center [103, 182] width 29 height 1
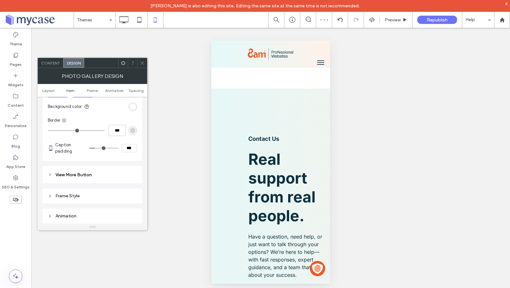
scroll to position [304, 0]
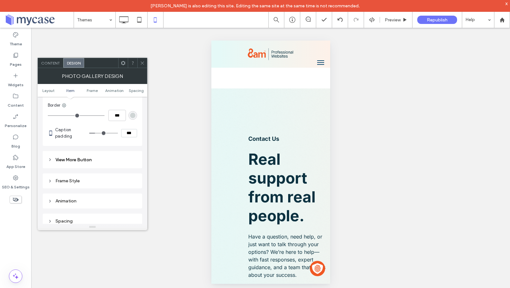
click at [145, 64] on icon at bounding box center [142, 63] width 5 height 5
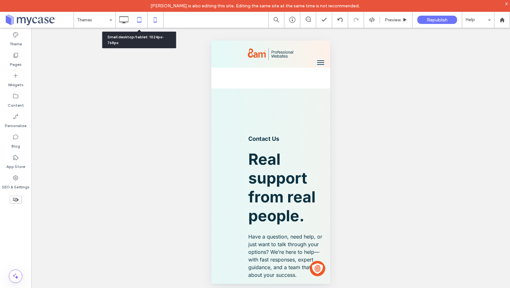
click at [141, 19] on icon at bounding box center [139, 19] width 13 height 13
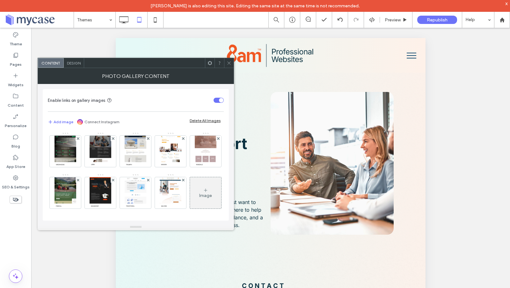
click at [74, 63] on span "Design" at bounding box center [74, 63] width 14 height 5
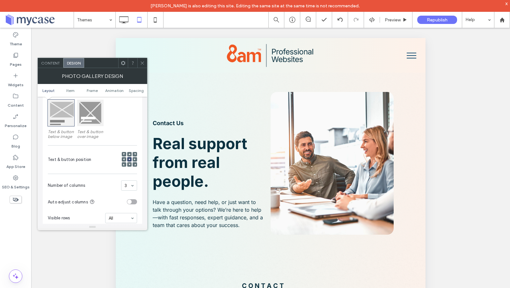
scroll to position [87, 0]
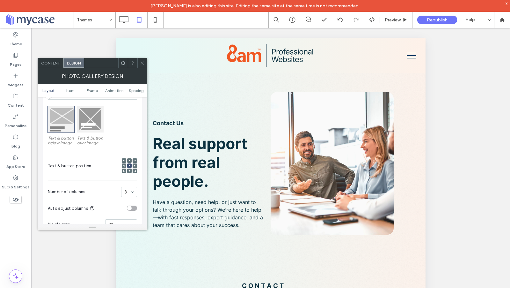
click at [141, 59] on span at bounding box center [142, 63] width 5 height 10
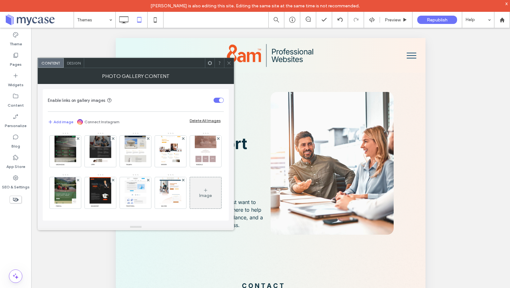
click at [229, 62] on icon at bounding box center [229, 63] width 5 height 5
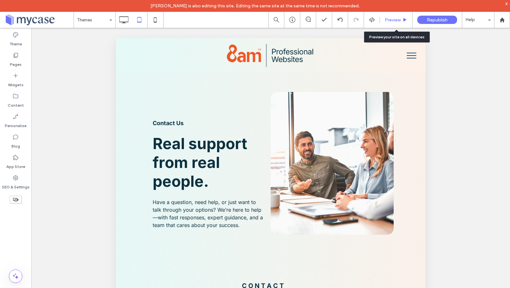
click at [389, 18] on span "Preview" at bounding box center [393, 19] width 16 height 5
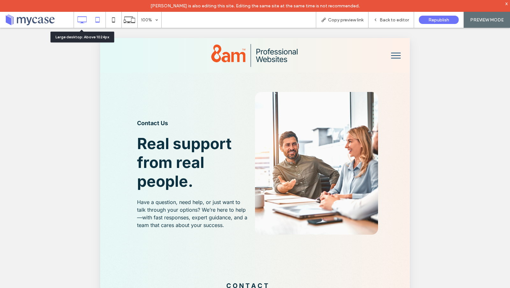
click at [88, 19] on icon at bounding box center [82, 19] width 13 height 13
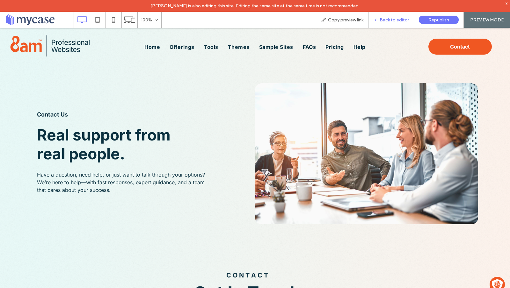
click at [389, 18] on span "Back to editor" at bounding box center [394, 19] width 29 height 5
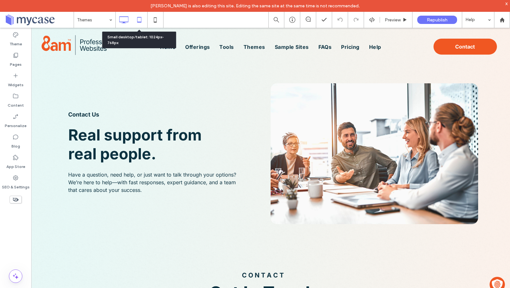
click at [139, 21] on icon at bounding box center [139, 19] width 13 height 13
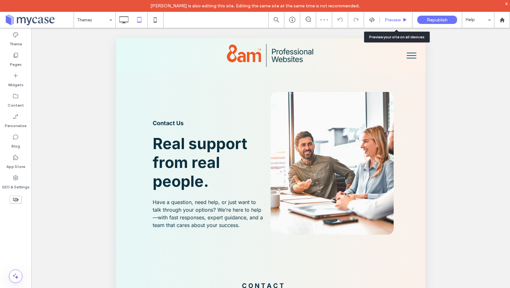
click at [399, 19] on span "Preview" at bounding box center [393, 19] width 16 height 5
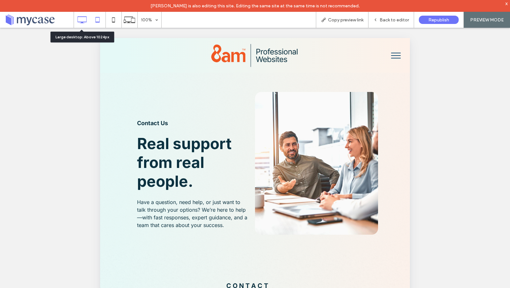
click at [83, 20] on icon at bounding box center [82, 19] width 13 height 13
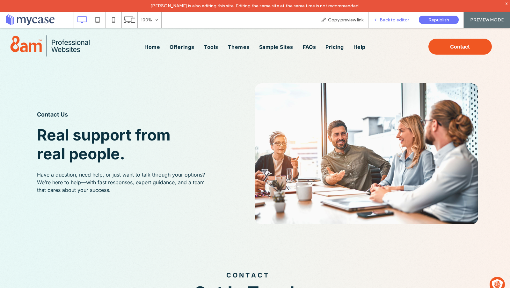
click at [397, 19] on span "Back to editor" at bounding box center [394, 19] width 29 height 5
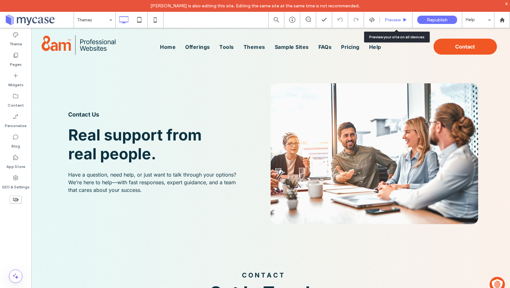
click at [392, 20] on span "Preview" at bounding box center [393, 19] width 16 height 5
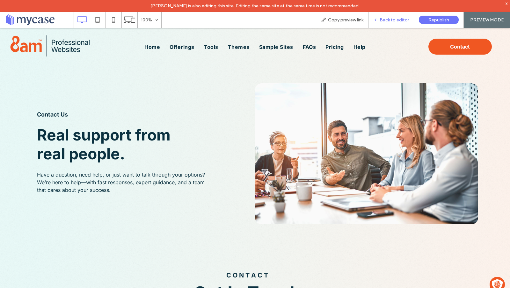
click at [395, 18] on span "Back to editor" at bounding box center [394, 19] width 29 height 5
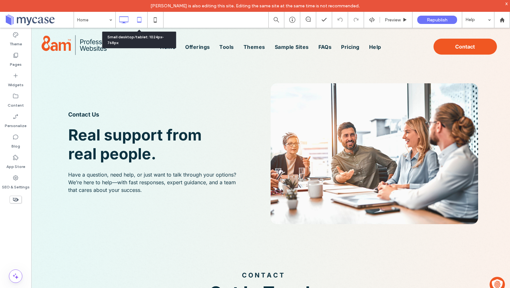
click at [138, 22] on use at bounding box center [139, 19] width 4 height 5
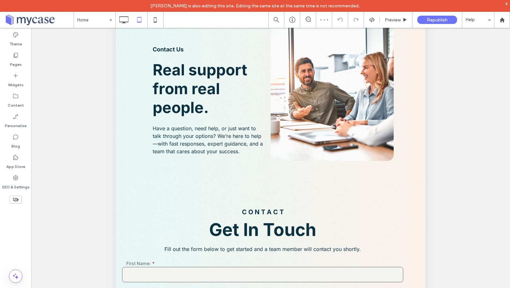
scroll to position [168, 0]
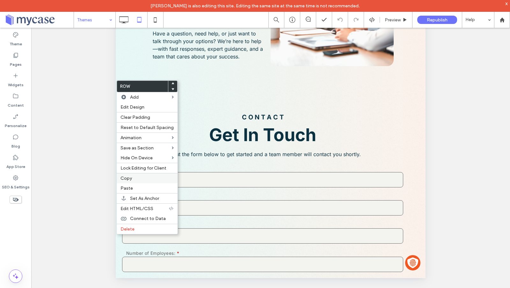
click at [129, 177] on span "Copy" at bounding box center [126, 177] width 11 height 5
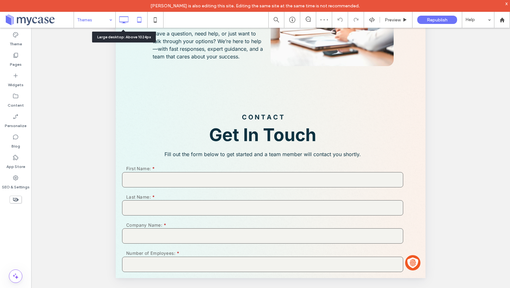
click at [118, 19] on icon at bounding box center [123, 19] width 13 height 13
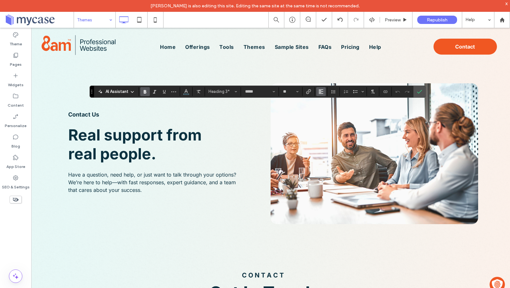
click at [319, 91] on use "Alignment" at bounding box center [321, 91] width 4 height 4
click at [325, 110] on icon "ui.textEditor.alignment.center" at bounding box center [325, 110] width 5 height 5
click at [414, 90] on section at bounding box center [420, 91] width 12 height 11
click at [417, 92] on icon "Confirm" at bounding box center [419, 91] width 5 height 5
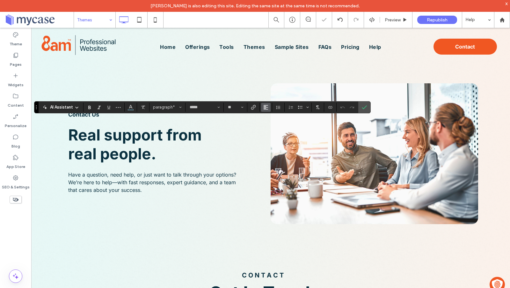
click at [266, 107] on icon "Alignment" at bounding box center [265, 107] width 5 height 5
click at [271, 126] on icon "ui.textEditor.alignment.center" at bounding box center [270, 126] width 5 height 5
click at [364, 106] on use "Confirm" at bounding box center [364, 107] width 5 height 4
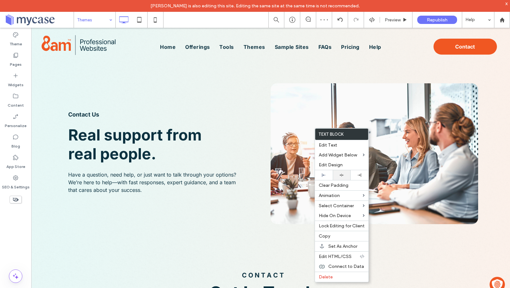
click at [338, 178] on div at bounding box center [342, 175] width 18 height 10
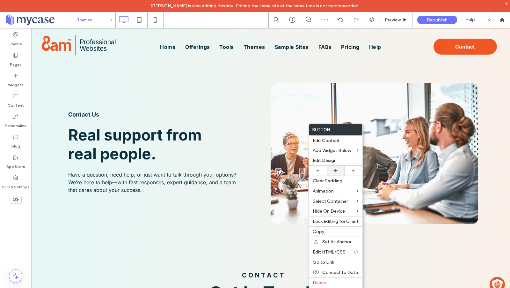
click at [333, 172] on div at bounding box center [336, 171] width 18 height 10
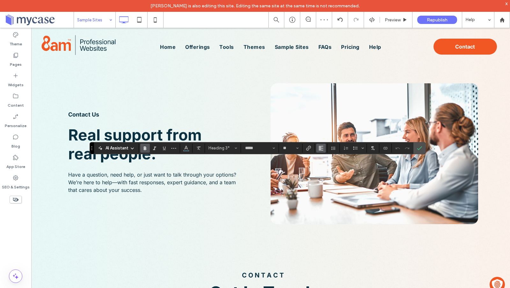
click at [319, 148] on icon "Alignment" at bounding box center [321, 147] width 5 height 5
click at [323, 167] on icon "ui.textEditor.alignment.center" at bounding box center [325, 167] width 5 height 5
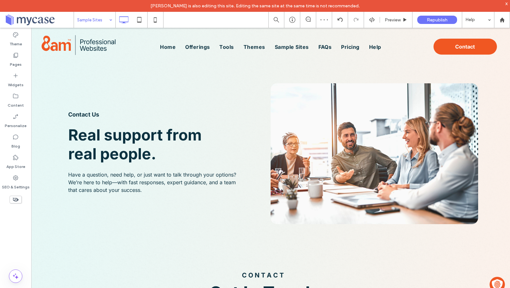
type input "*****"
type input "**"
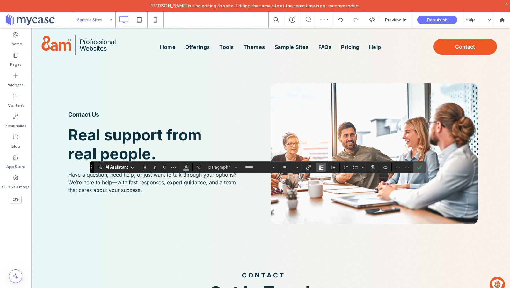
click at [320, 167] on icon "Alignment" at bounding box center [321, 167] width 5 height 5
click at [325, 185] on use "ui.textEditor.alignment.center" at bounding box center [326, 186] width 4 height 4
click at [419, 167] on use "Confirm" at bounding box center [420, 167] width 5 height 4
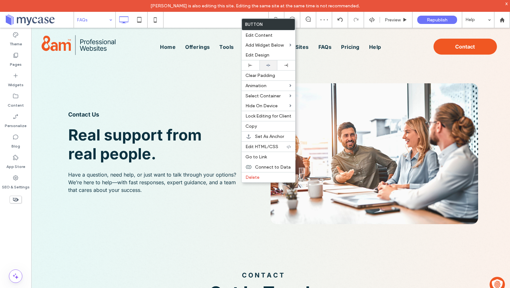
click at [271, 66] on div at bounding box center [268, 65] width 11 height 4
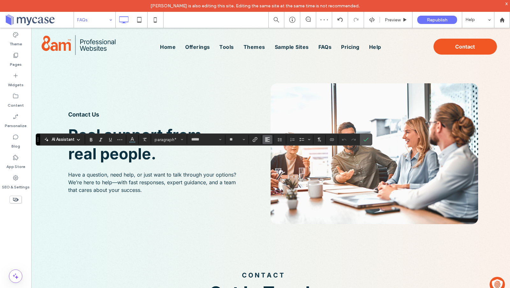
click at [268, 140] on icon "Alignment" at bounding box center [267, 139] width 5 height 5
click at [273, 158] on div "ui.textEditor.alignment.center" at bounding box center [274, 159] width 8 height 5
click at [364, 139] on icon "Confirm" at bounding box center [366, 139] width 5 height 5
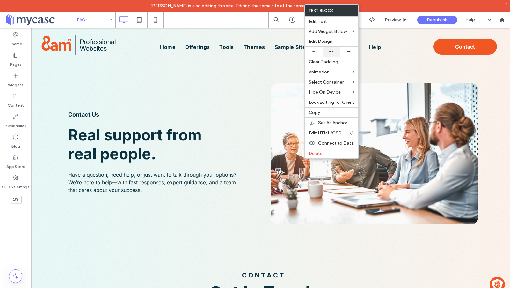
click at [336, 49] on div at bounding box center [331, 51] width 11 height 4
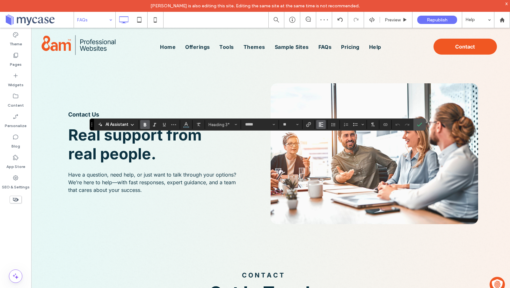
click at [321, 124] on icon "Alignment" at bounding box center [321, 124] width 5 height 5
click at [324, 145] on icon "ui.textEditor.alignment.center" at bounding box center [325, 144] width 5 height 5
click at [417, 124] on icon "Confirm" at bounding box center [419, 124] width 5 height 5
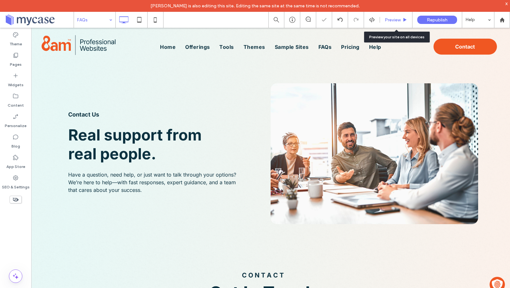
click at [395, 18] on span "Preview" at bounding box center [393, 19] width 16 height 5
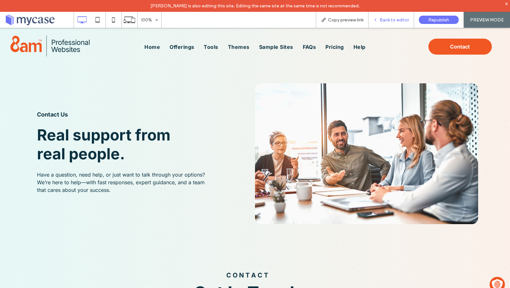
click at [397, 18] on span "Back to editor" at bounding box center [394, 19] width 29 height 5
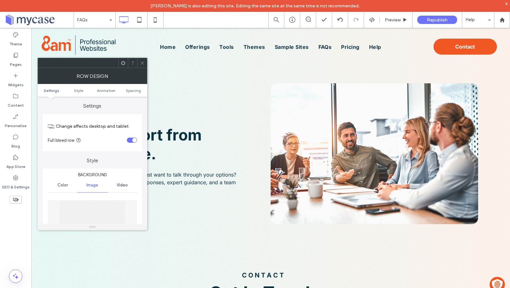
click at [133, 142] on div "toggle" at bounding box center [132, 139] width 10 height 5
click at [141, 63] on icon at bounding box center [142, 63] width 5 height 5
click at [132, 137] on div "toggle" at bounding box center [132, 139] width 10 height 5
click at [141, 61] on icon at bounding box center [142, 63] width 5 height 5
click at [132, 139] on div "toggle" at bounding box center [132, 139] width 10 height 5
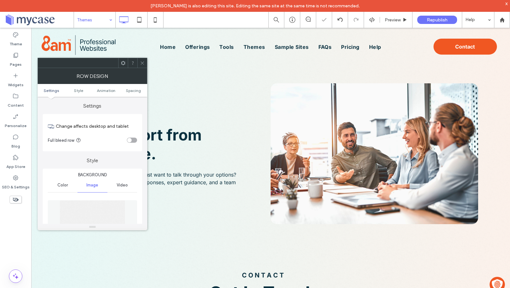
click at [143, 62] on use at bounding box center [142, 62] width 3 height 3
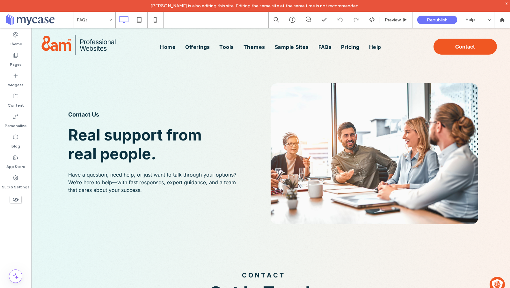
click at [93, 19] on input at bounding box center [93, 20] width 32 height 16
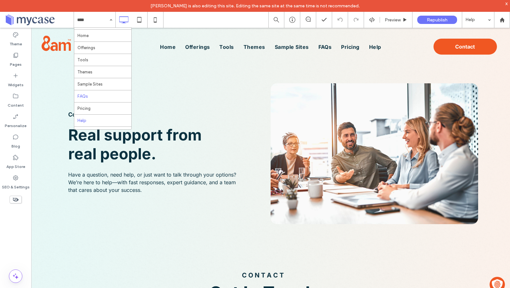
scroll to position [16, 0]
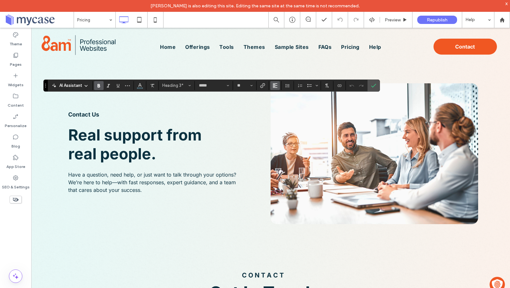
click at [278, 83] on button "Alignment" at bounding box center [275, 85] width 10 height 9
click at [275, 106] on label "ui.textEditor.alignment.center" at bounding box center [281, 104] width 22 height 9
click at [374, 85] on label "Confirm" at bounding box center [374, 85] width 10 height 11
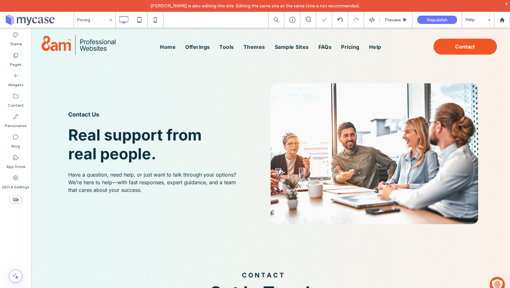
type input "*****"
type input "**"
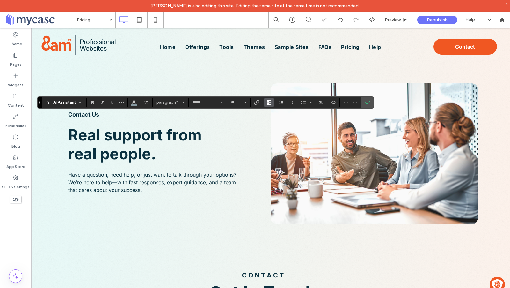
click at [264, 103] on button "Alignment" at bounding box center [269, 102] width 10 height 9
click at [272, 121] on use "ui.textEditor.alignment.center" at bounding box center [274, 122] width 4 height 4
click at [363, 102] on label "Confirm" at bounding box center [368, 102] width 10 height 11
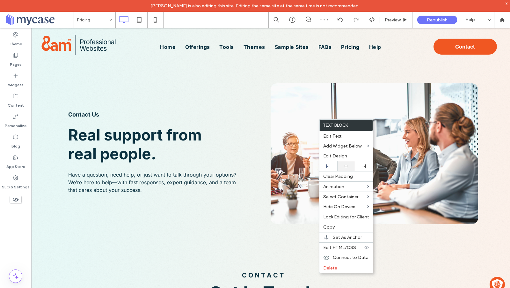
click at [346, 167] on div at bounding box center [346, 166] width 18 height 10
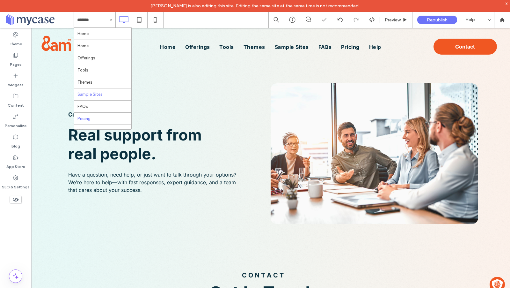
scroll to position [65, 0]
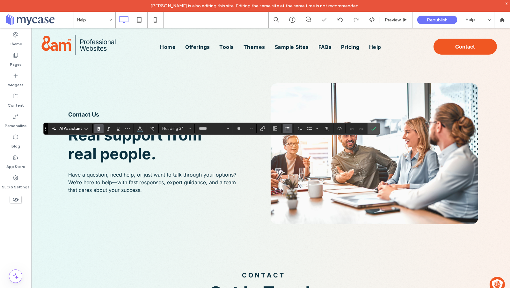
click at [283, 124] on button "Line Height" at bounding box center [288, 128] width 10 height 9
click at [273, 130] on use "Alignment" at bounding box center [275, 128] width 4 height 4
click at [280, 143] on label "ui.textEditor.alignment.left" at bounding box center [281, 138] width 22 height 9
click at [275, 127] on use "Alignment" at bounding box center [275, 128] width 4 height 4
click at [279, 144] on label "ui.textEditor.alignment.center" at bounding box center [281, 148] width 22 height 9
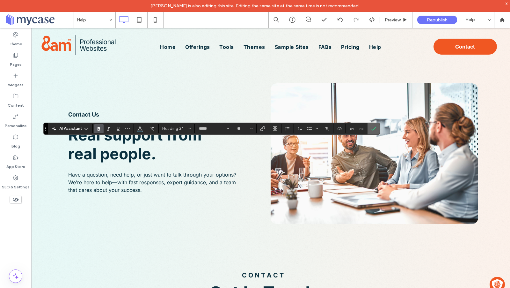
click at [376, 126] on label "Confirm" at bounding box center [374, 128] width 10 height 11
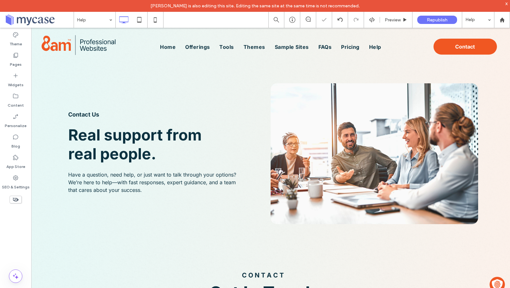
type input "*****"
type input "**"
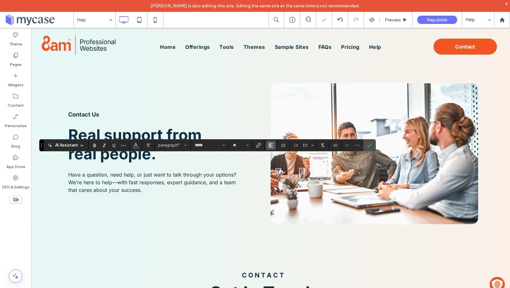
click at [269, 145] on use "Alignment" at bounding box center [271, 145] width 4 height 4
click at [274, 161] on label "ui.textEditor.alignment.center" at bounding box center [277, 164] width 22 height 9
click at [368, 146] on icon "Confirm" at bounding box center [369, 145] width 5 height 5
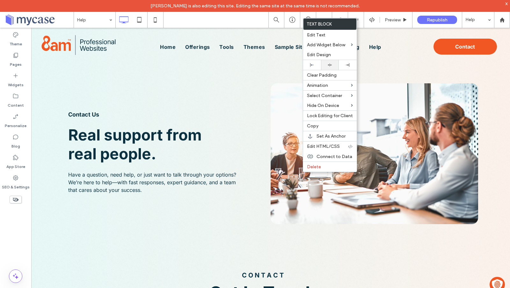
click at [329, 65] on use at bounding box center [330, 64] width 4 height 3
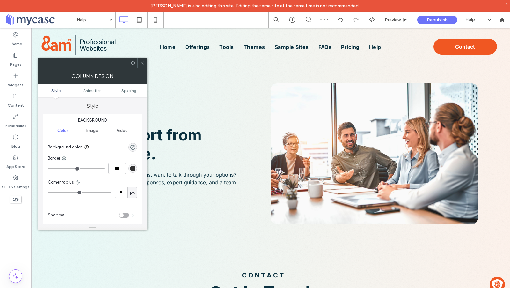
click at [141, 62] on use at bounding box center [142, 62] width 3 height 3
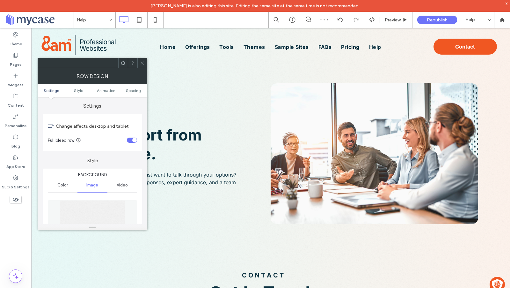
click at [129, 139] on div "toggle" at bounding box center [132, 139] width 10 height 5
click at [143, 61] on icon at bounding box center [142, 63] width 5 height 5
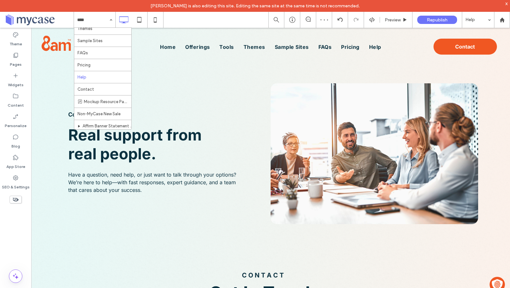
scroll to position [35, 0]
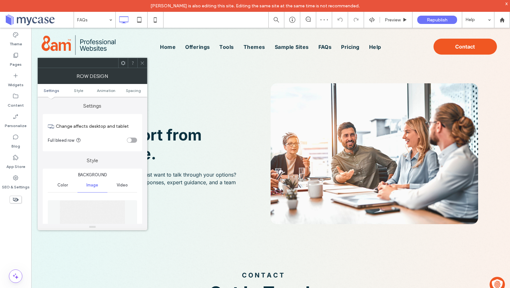
click at [140, 63] on icon at bounding box center [142, 63] width 5 height 5
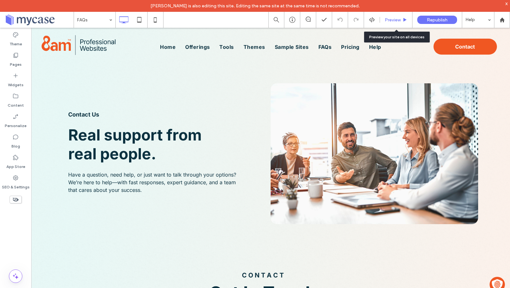
click at [391, 20] on span "Preview" at bounding box center [393, 19] width 16 height 5
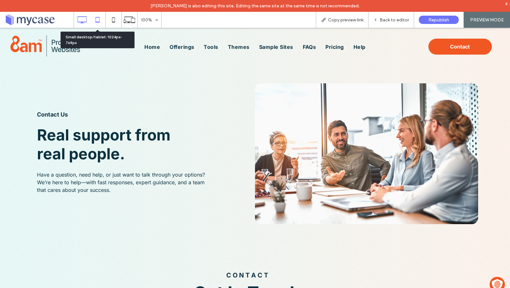
click at [101, 19] on icon at bounding box center [97, 19] width 13 height 13
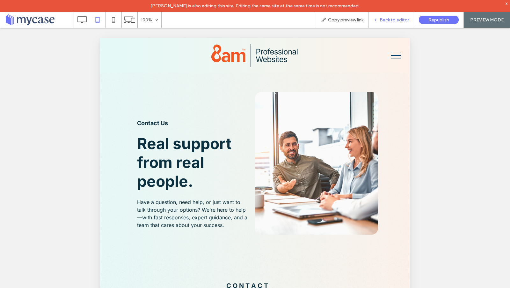
click at [396, 23] on div "Back to editor" at bounding box center [392, 20] width 46 height 16
click at [387, 23] on div "Back to editor" at bounding box center [392, 20] width 46 height 16
click at [387, 19] on span "Back to editor" at bounding box center [394, 19] width 29 height 5
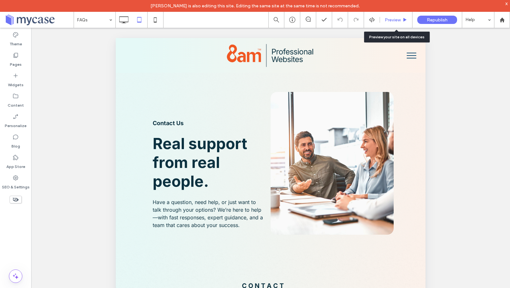
click at [398, 17] on div "Preview" at bounding box center [396, 20] width 33 height 16
click at [507, 4] on div "x" at bounding box center [507, 3] width 3 height 5
